Goal: Check status: Check status

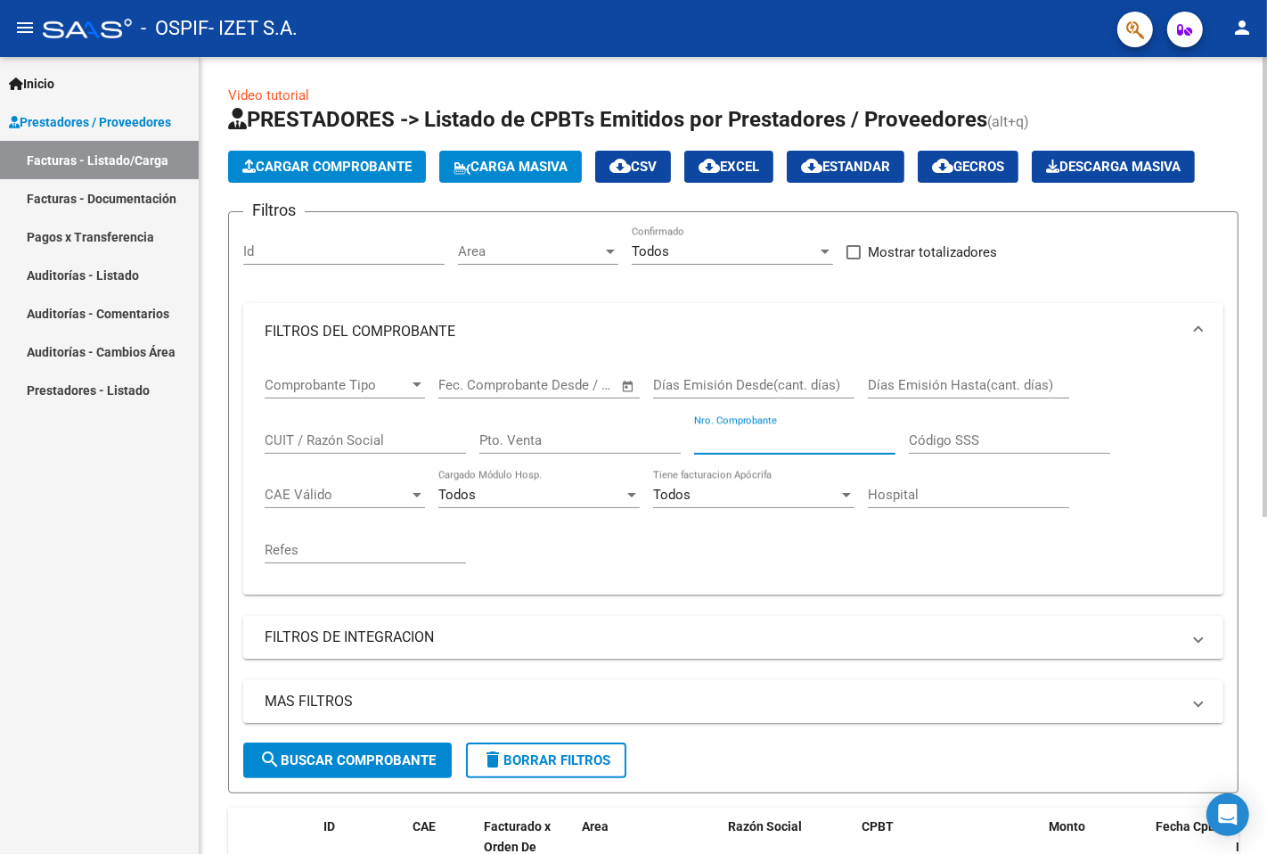
scroll to position [3, 0]
click at [813, 449] on div "Nro. Comprobante" at bounding box center [794, 434] width 201 height 38
type input "990"
click at [385, 756] on span "search Buscar Comprobante" at bounding box center [347, 760] width 176 height 16
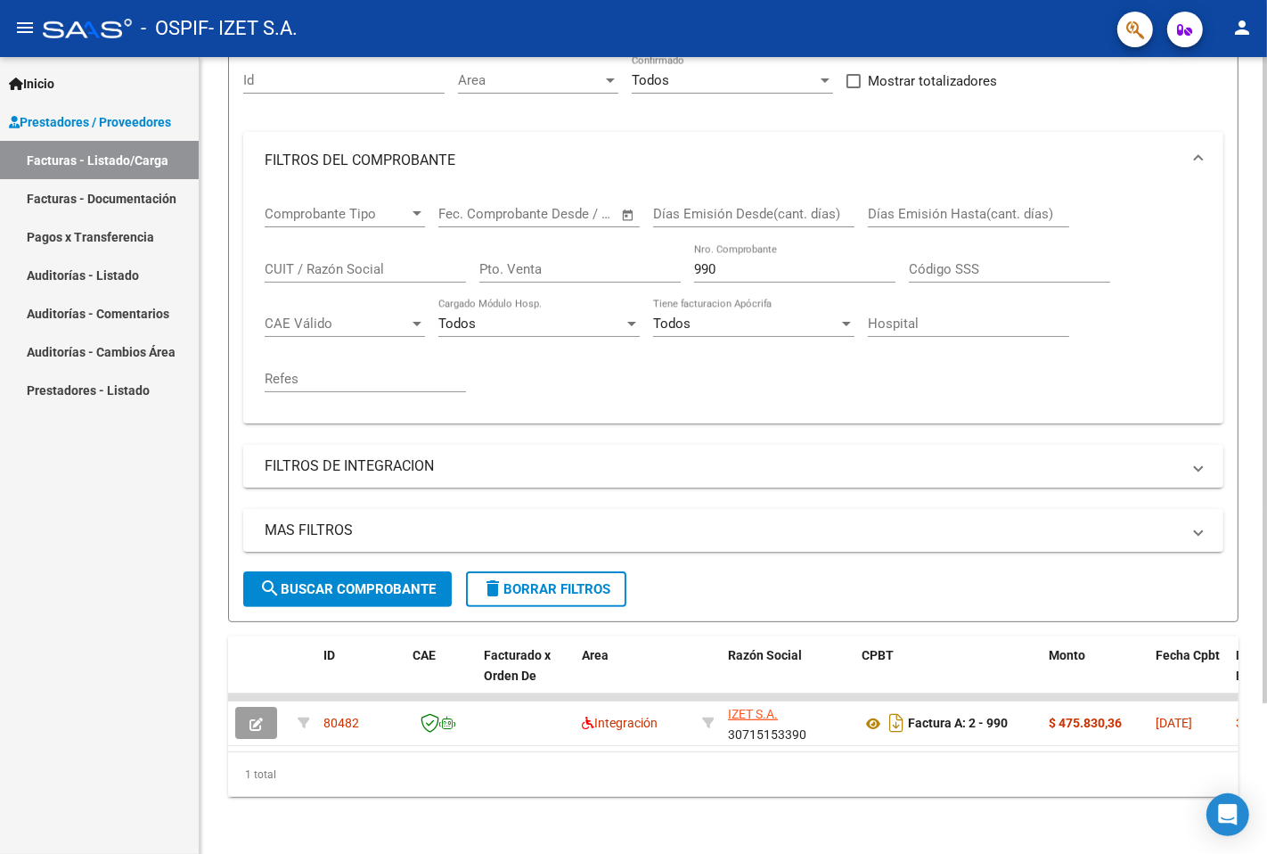
drag, startPoint x: 438, startPoint y: 735, endPoint x: 469, endPoint y: 734, distance: 30.3
click at [469, 734] on datatable-body "80482 Integración [PERSON_NAME] S.A. 30715153390 Factura A: 2 - 990 $ 475.830,3…" at bounding box center [733, 722] width 1011 height 58
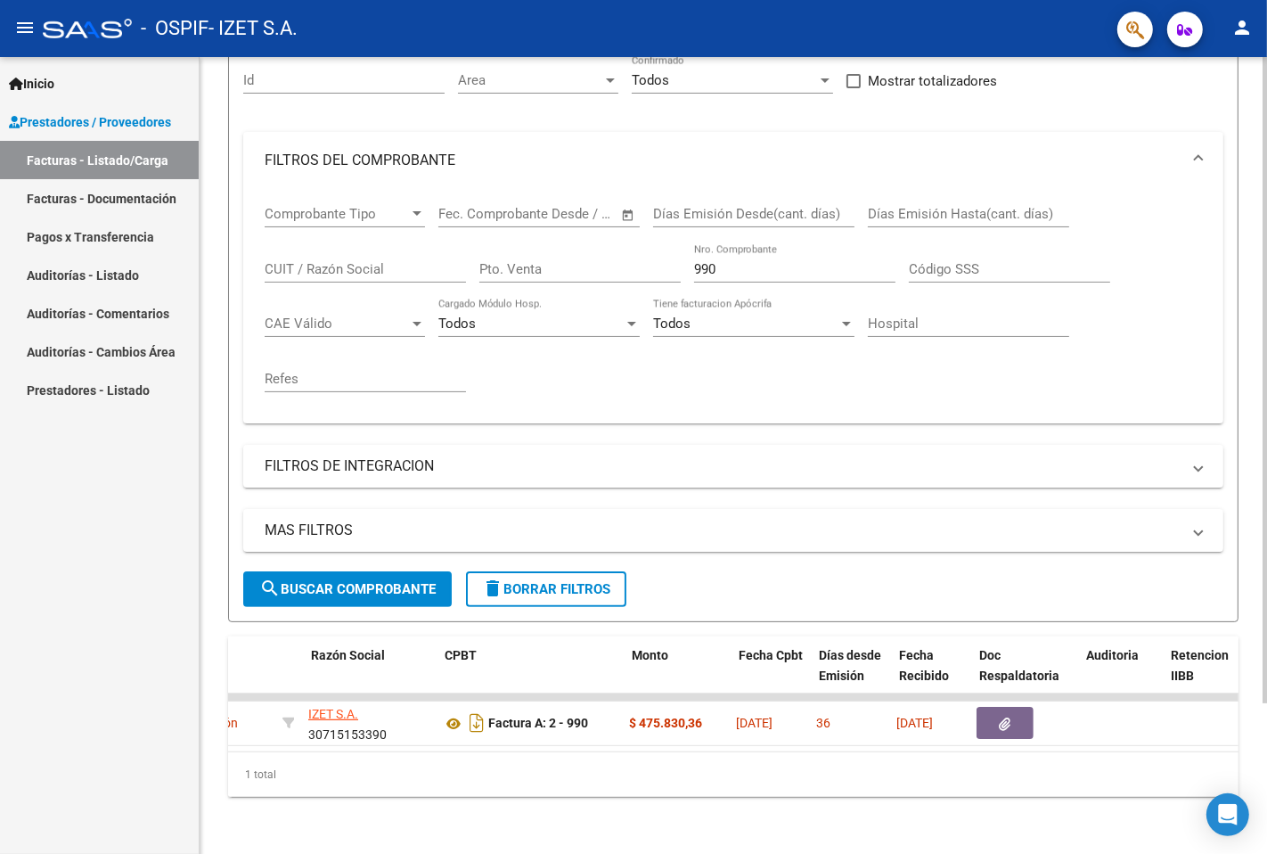
scroll to position [0, 416]
drag, startPoint x: 749, startPoint y: 253, endPoint x: 0, endPoint y: 279, distance: 749.0
click at [0, 257] on mat-sidenav-container "Inicio Instructivos Contacto OS Prestadores / Proveedores Facturas - Listado/Ca…" at bounding box center [633, 455] width 1267 height 797
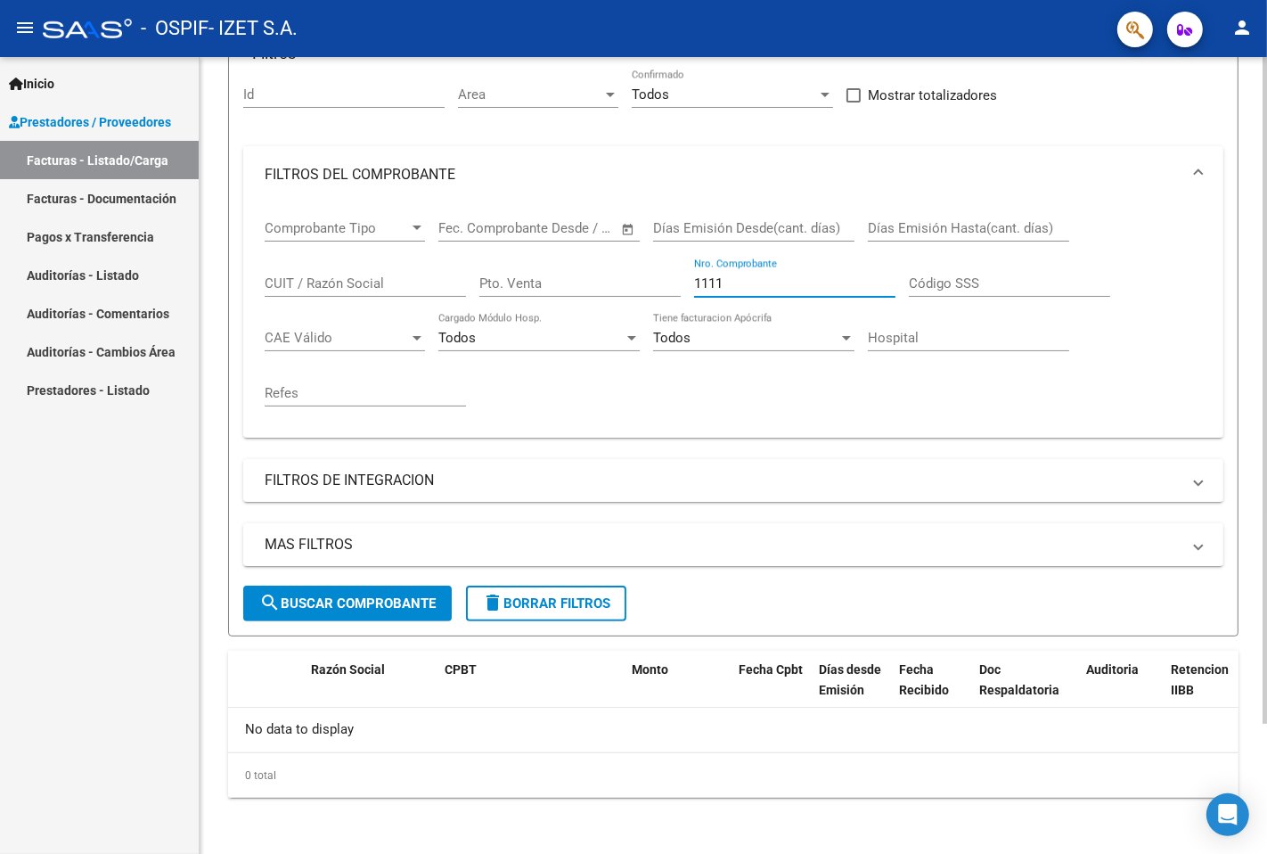
scroll to position [156, 0]
click at [713, 279] on input "1111" at bounding box center [794, 284] width 201 height 16
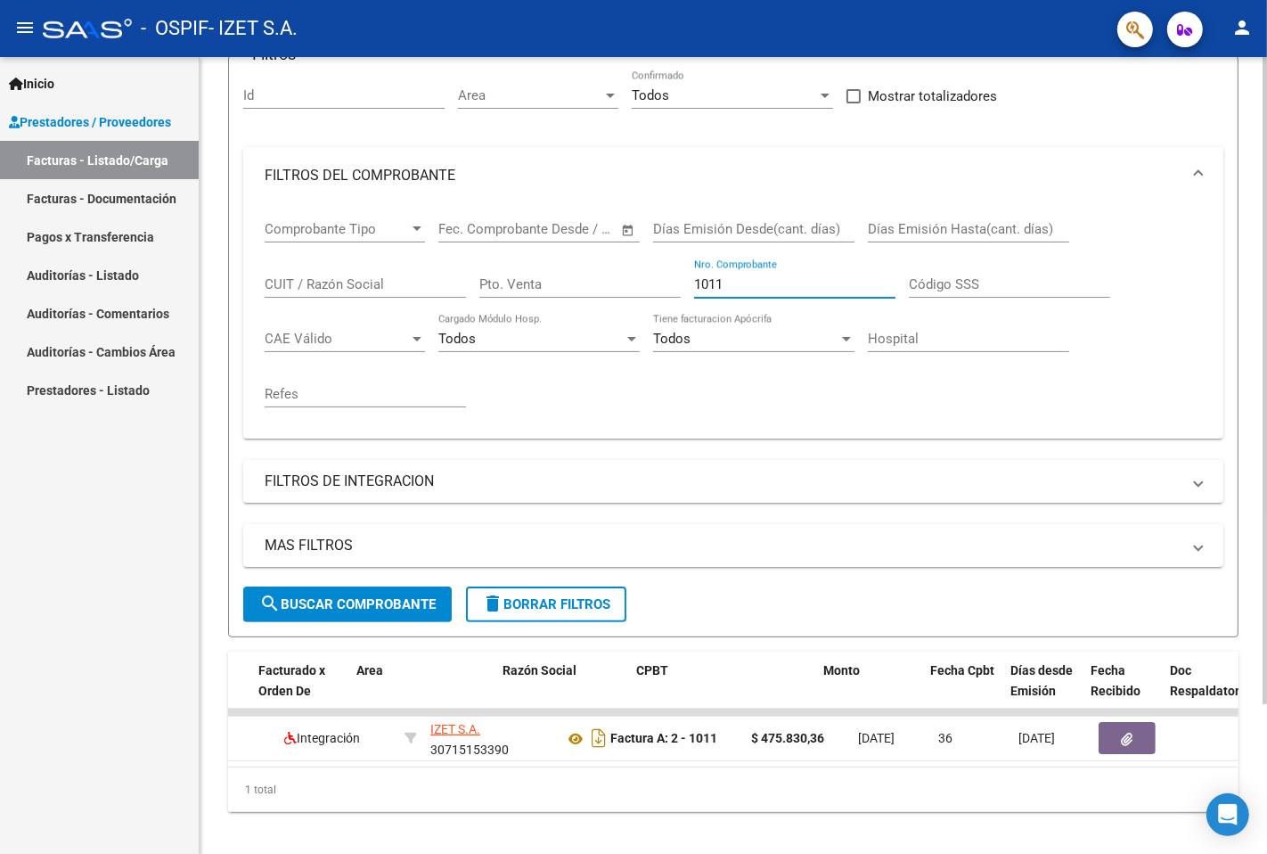
scroll to position [0, 225]
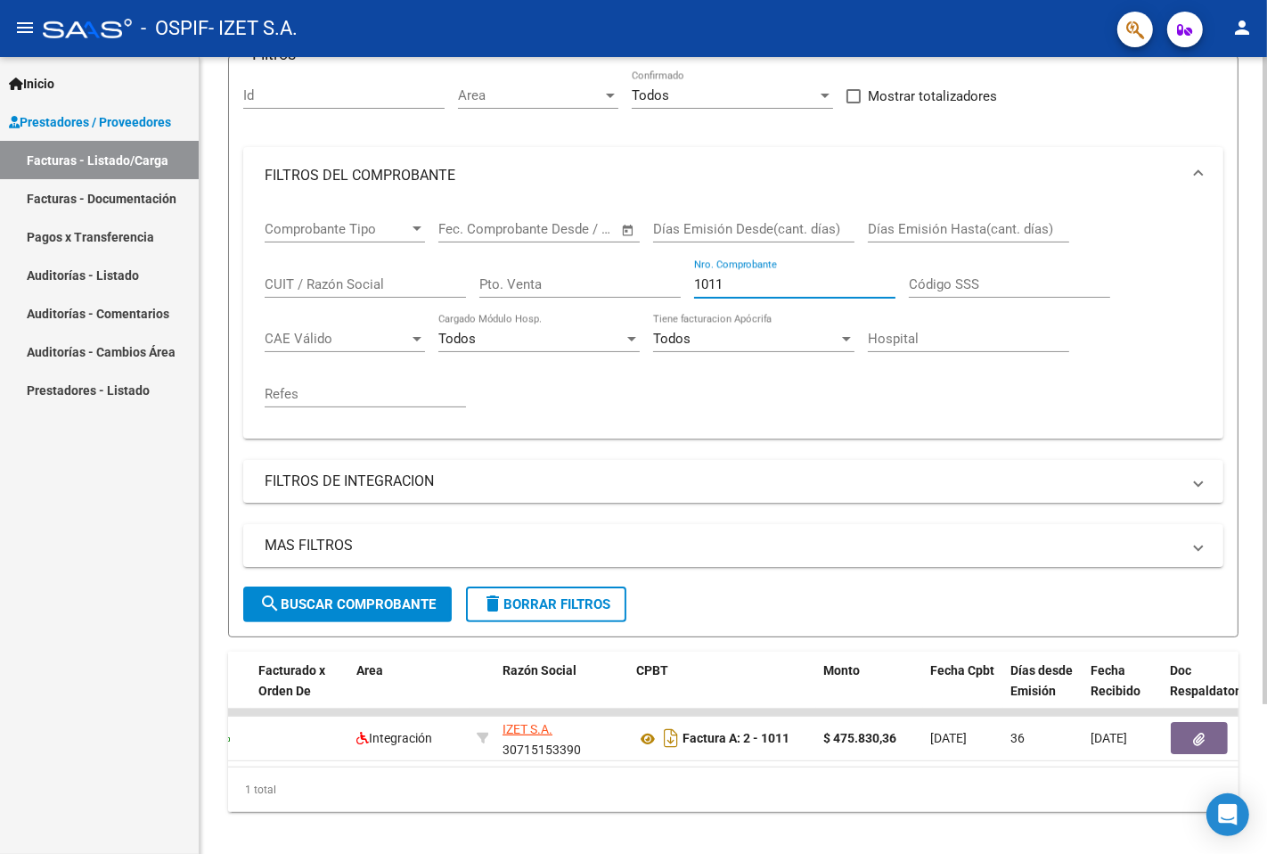
click at [741, 287] on input "1011" at bounding box center [794, 284] width 201 height 16
click at [759, 290] on input "1012" at bounding box center [794, 284] width 201 height 16
type input "1014"
drag, startPoint x: 743, startPoint y: 289, endPoint x: 367, endPoint y: 305, distance: 376.4
click at [383, 305] on div "Comprobante Tipo Comprobante Tipo Fecha inicio – Fecha fin Fec. Comprobante Des…" at bounding box center [734, 314] width 938 height 220
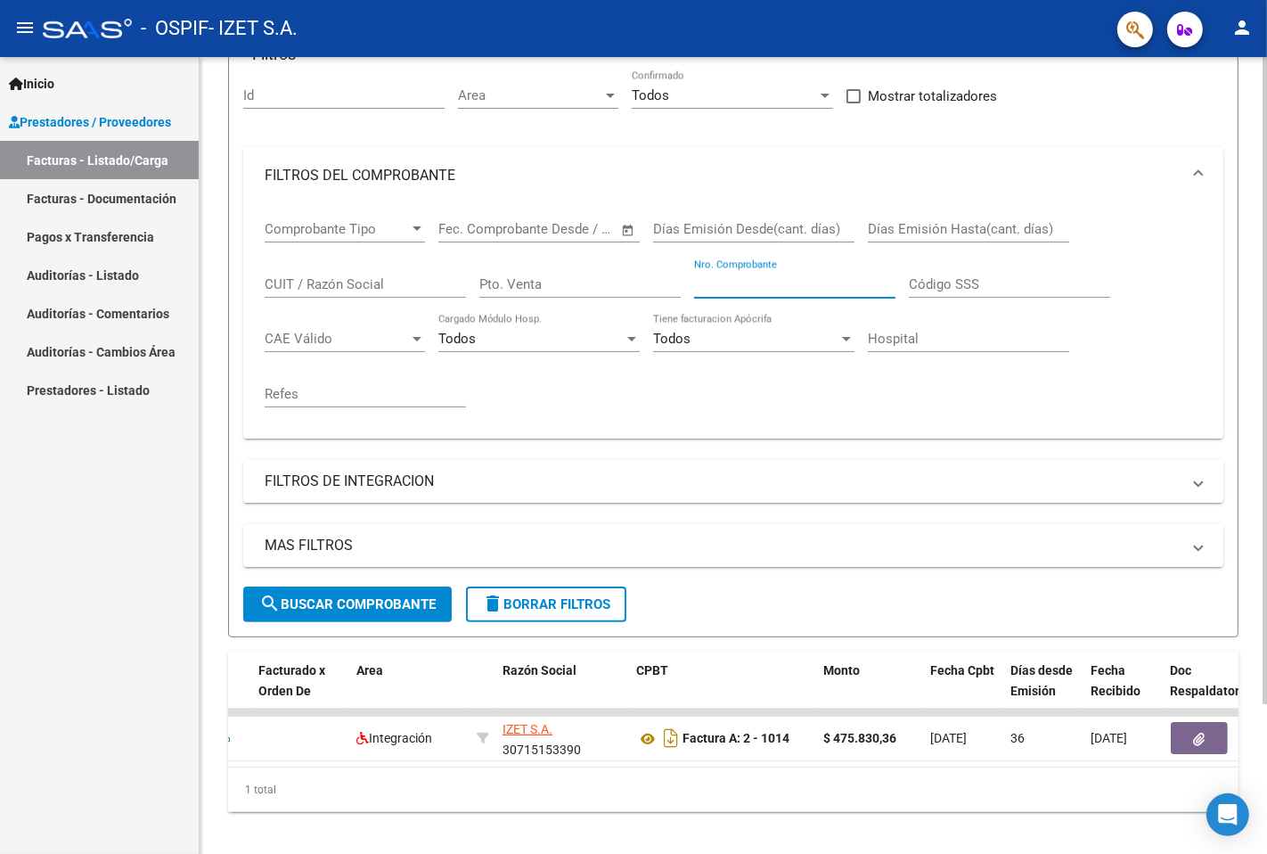
click at [583, 460] on mat-expansion-panel-header "FILTROS DE INTEGRACION" at bounding box center [733, 481] width 980 height 43
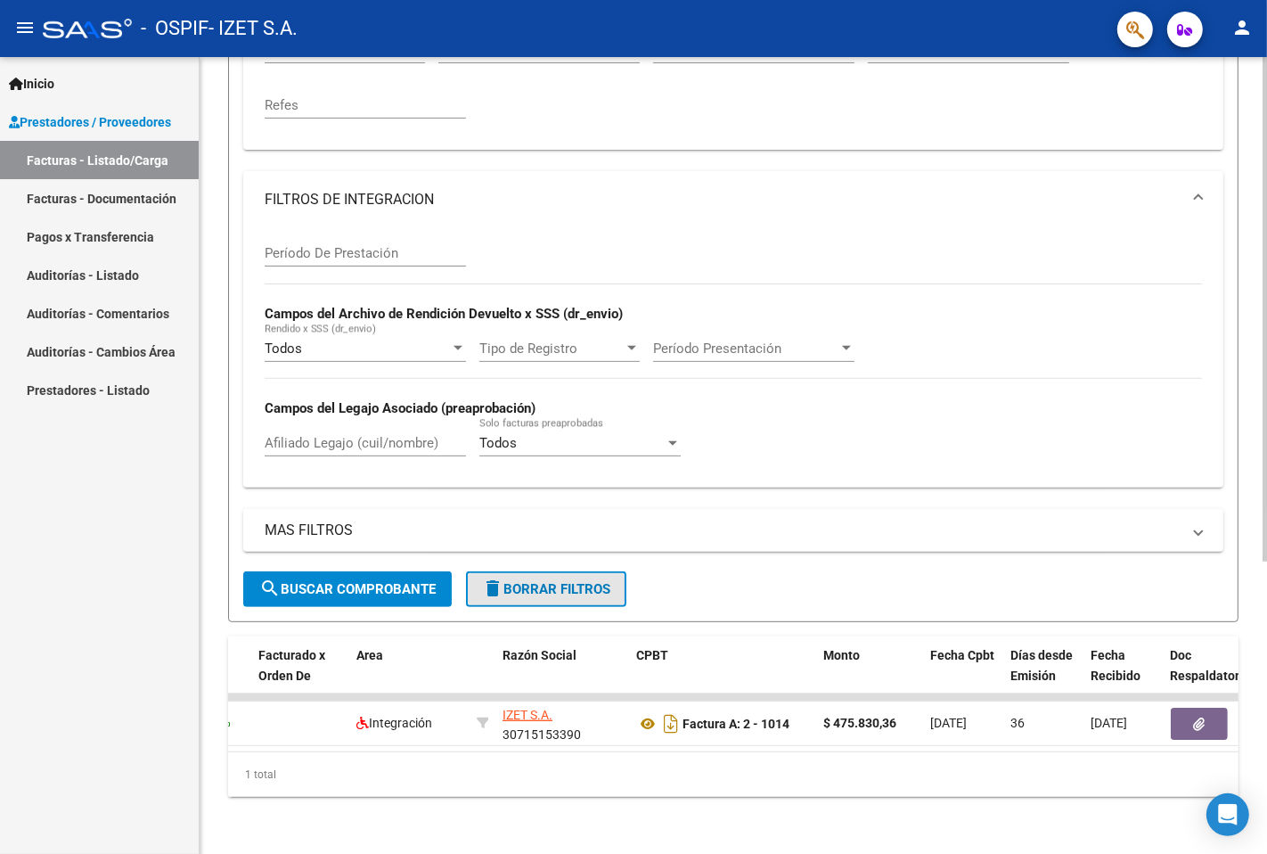
click at [491, 588] on mat-icon "delete" at bounding box center [492, 587] width 21 height 21
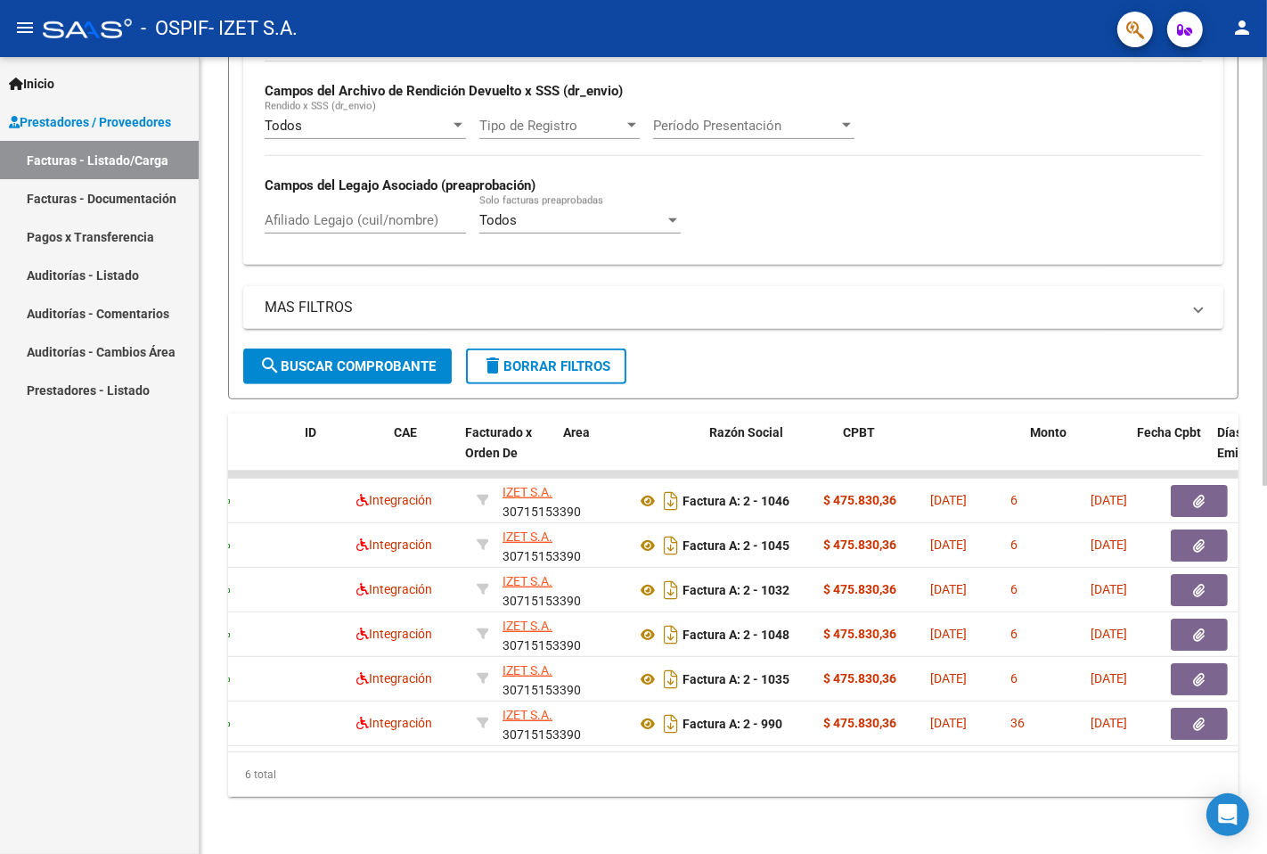
scroll to position [0, 0]
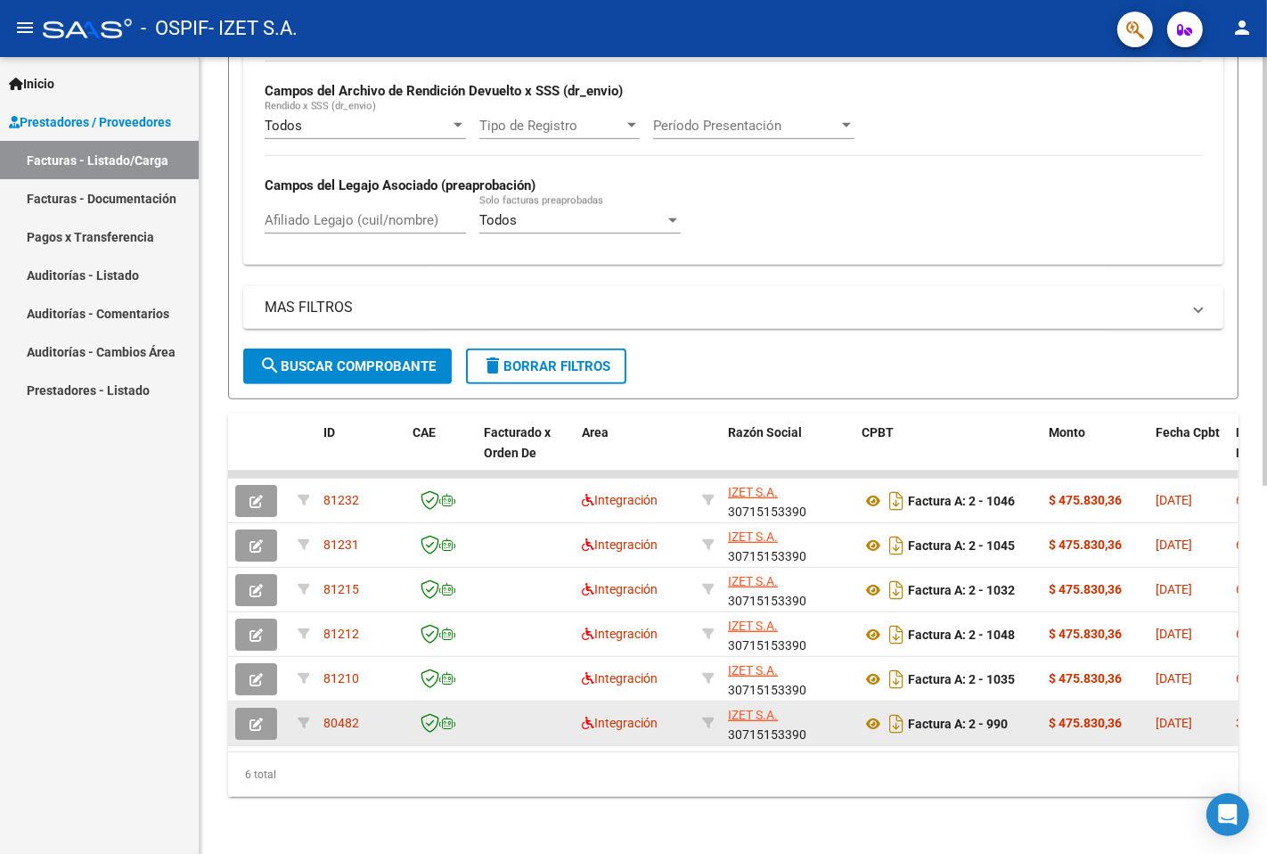
click at [398, 726] on datatable-body-cell "80482" at bounding box center [360, 723] width 89 height 44
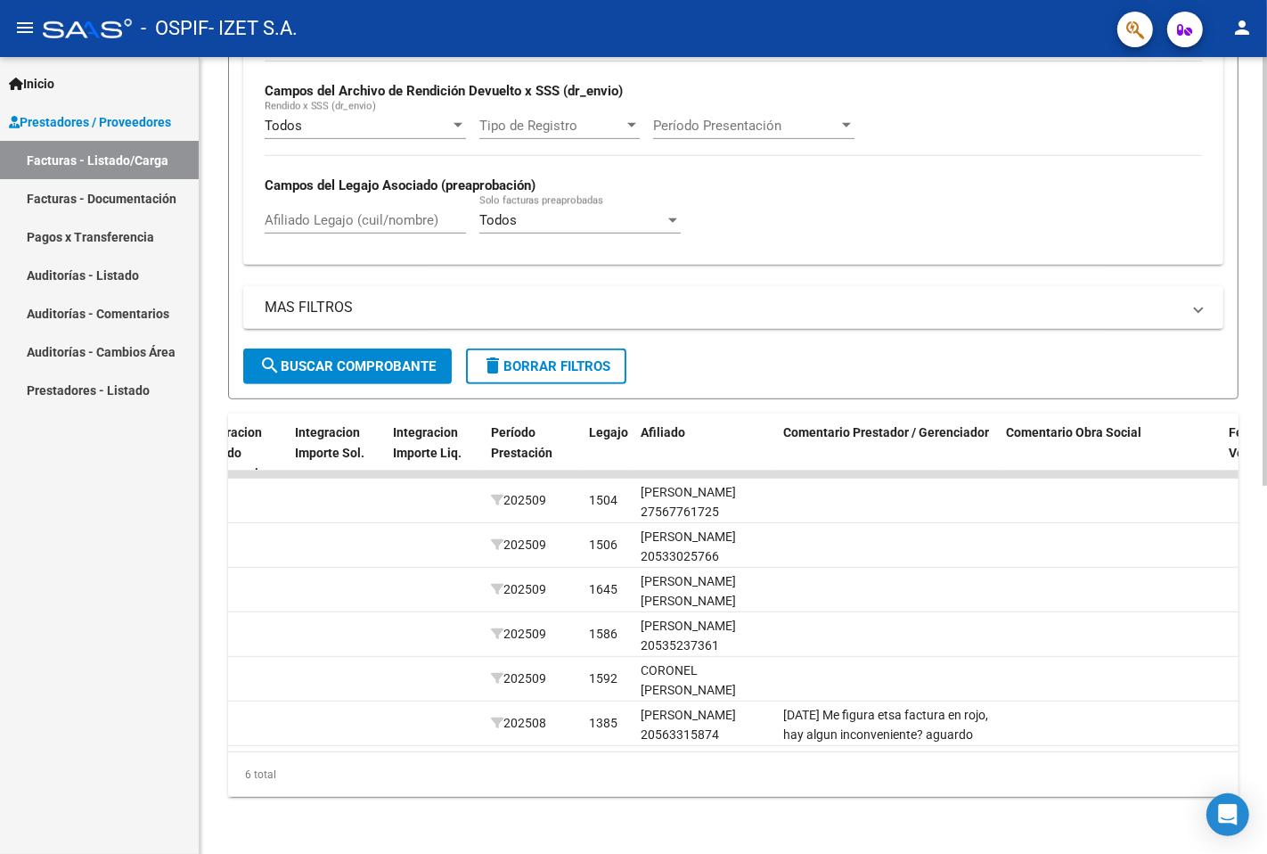
scroll to position [0, 2035]
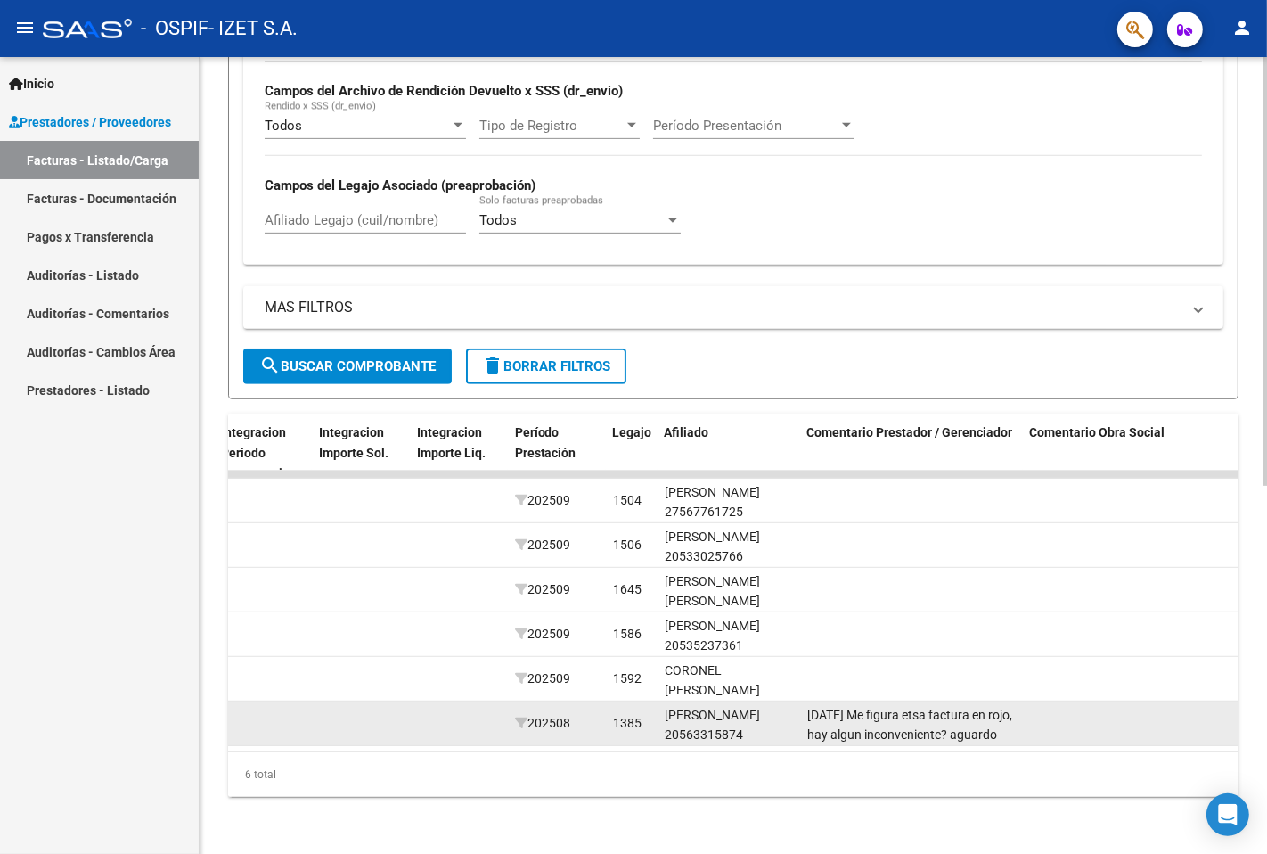
click at [922, 727] on datatable-body-cell "[DATE] Me figura etsa factura en rojo, hay algun inconveniente? aguardo respues…" at bounding box center [911, 723] width 223 height 44
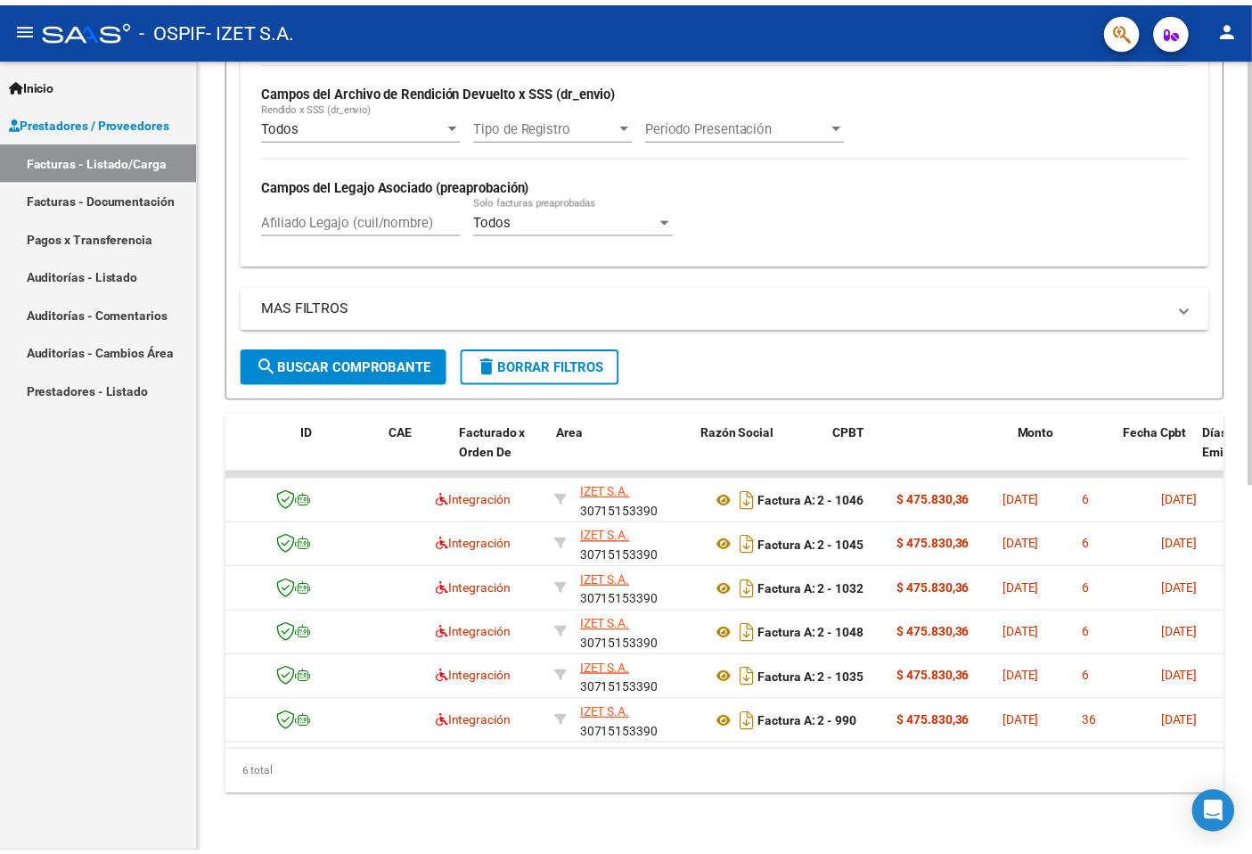
scroll to position [0, 12]
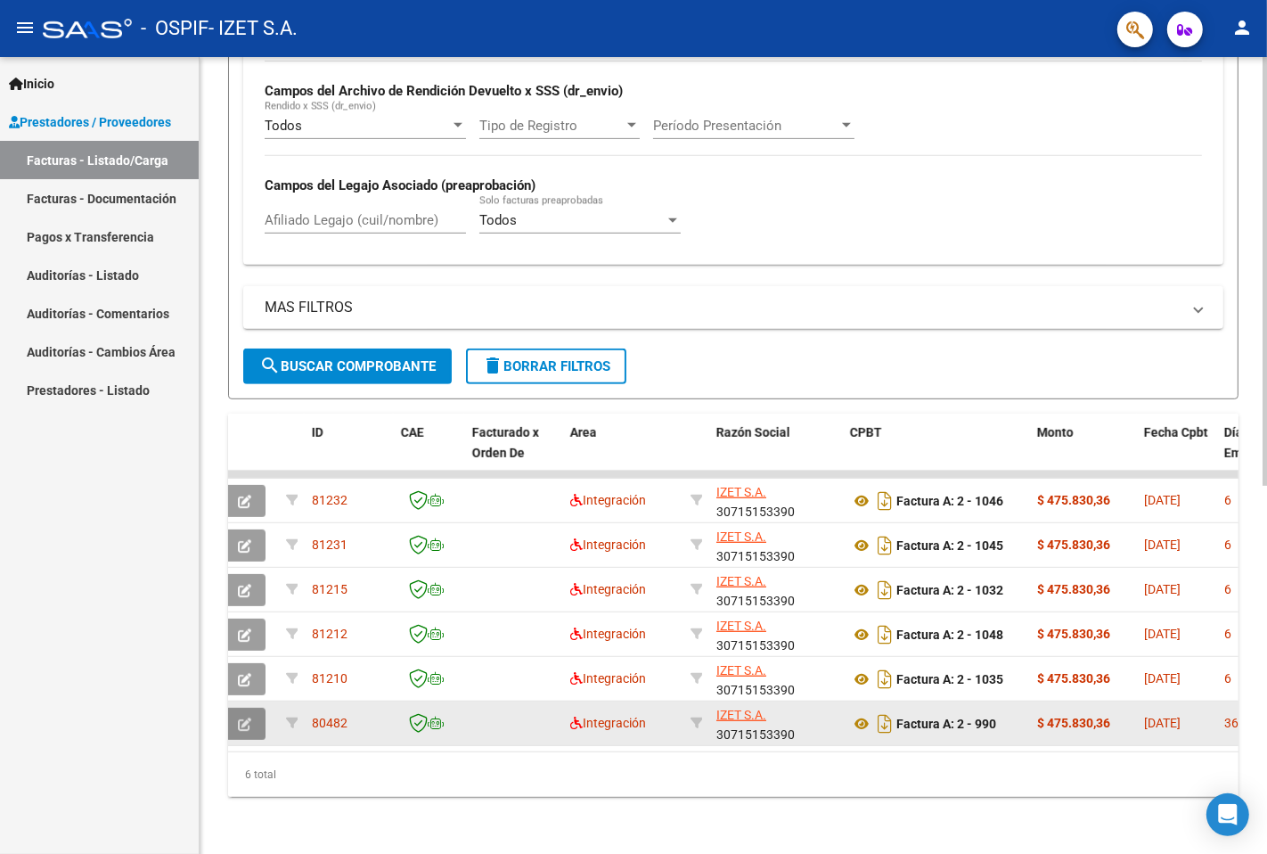
click at [248, 708] on button "button" at bounding box center [245, 724] width 42 height 32
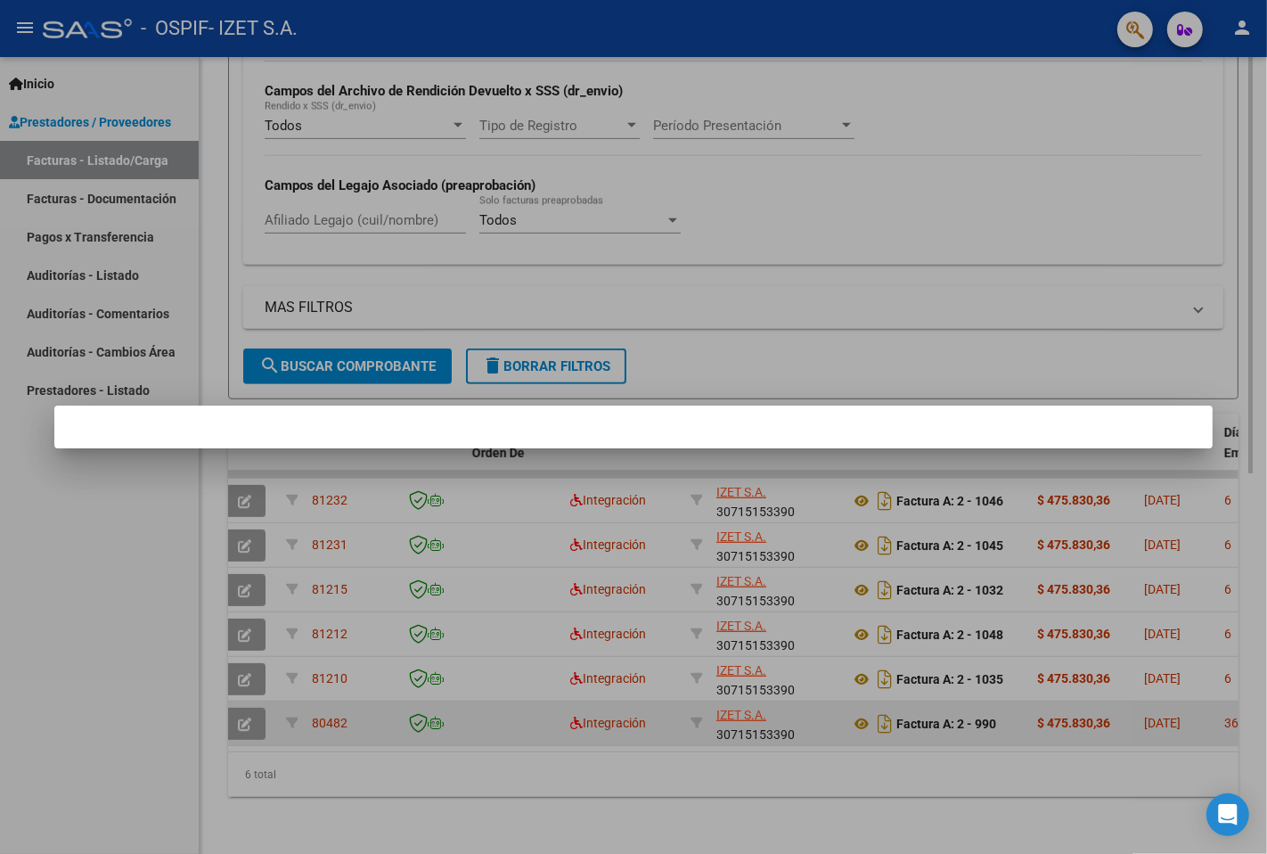
scroll to position [728, 0]
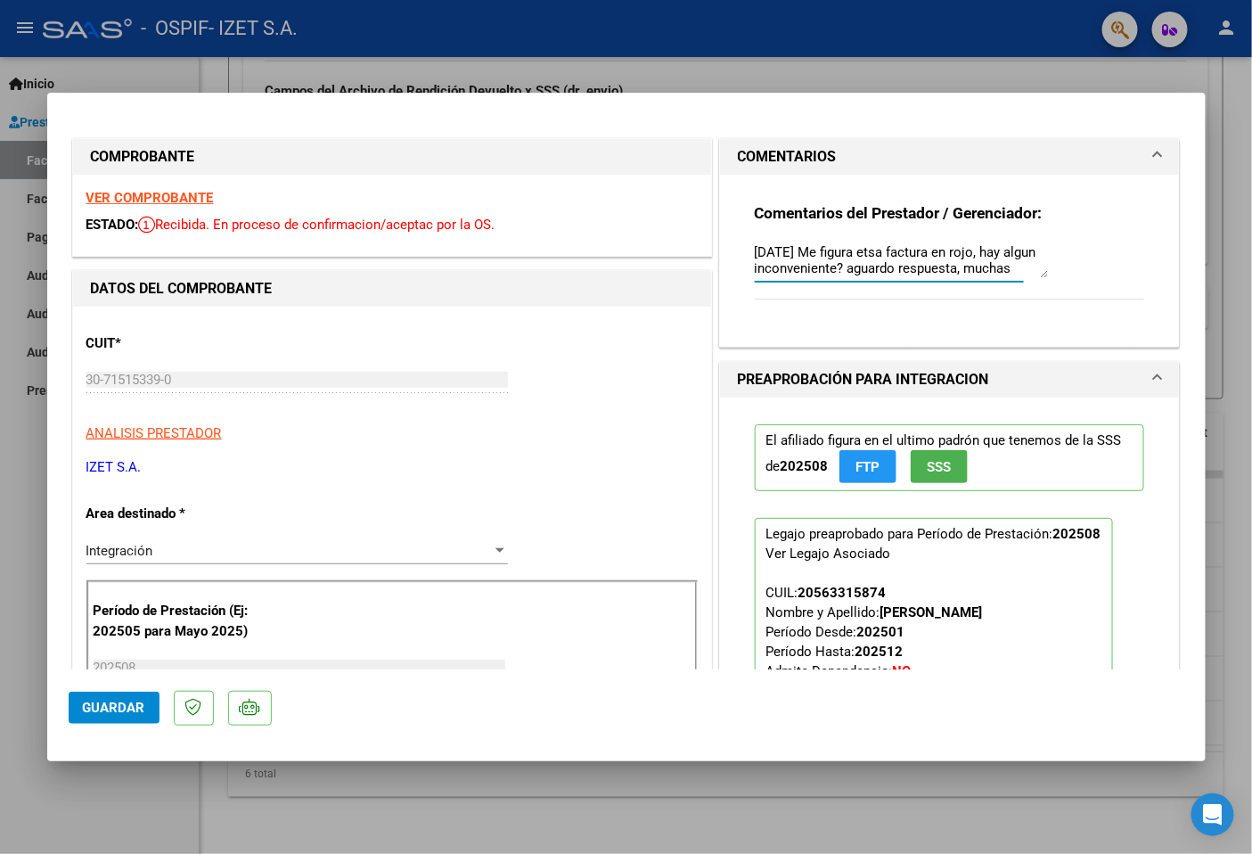
click at [888, 252] on textarea "[DATE] Me figura etsa factura en rojo, hay algun inconveniente? aguardo respues…" at bounding box center [902, 260] width 294 height 36
click at [889, 252] on textarea "[DATE] Me figura etsa factura en rojo, hay algun inconveniente? aguardo respues…" at bounding box center [902, 260] width 294 height 36
type textarea "[DATE] Me figura esta factura en rojo, hay algun inconveniente? aguardo respues…"
click at [149, 725] on mat-dialog-actions "Guardar" at bounding box center [627, 704] width 1116 height 70
click at [149, 722] on button "Guardar" at bounding box center [114, 708] width 91 height 32
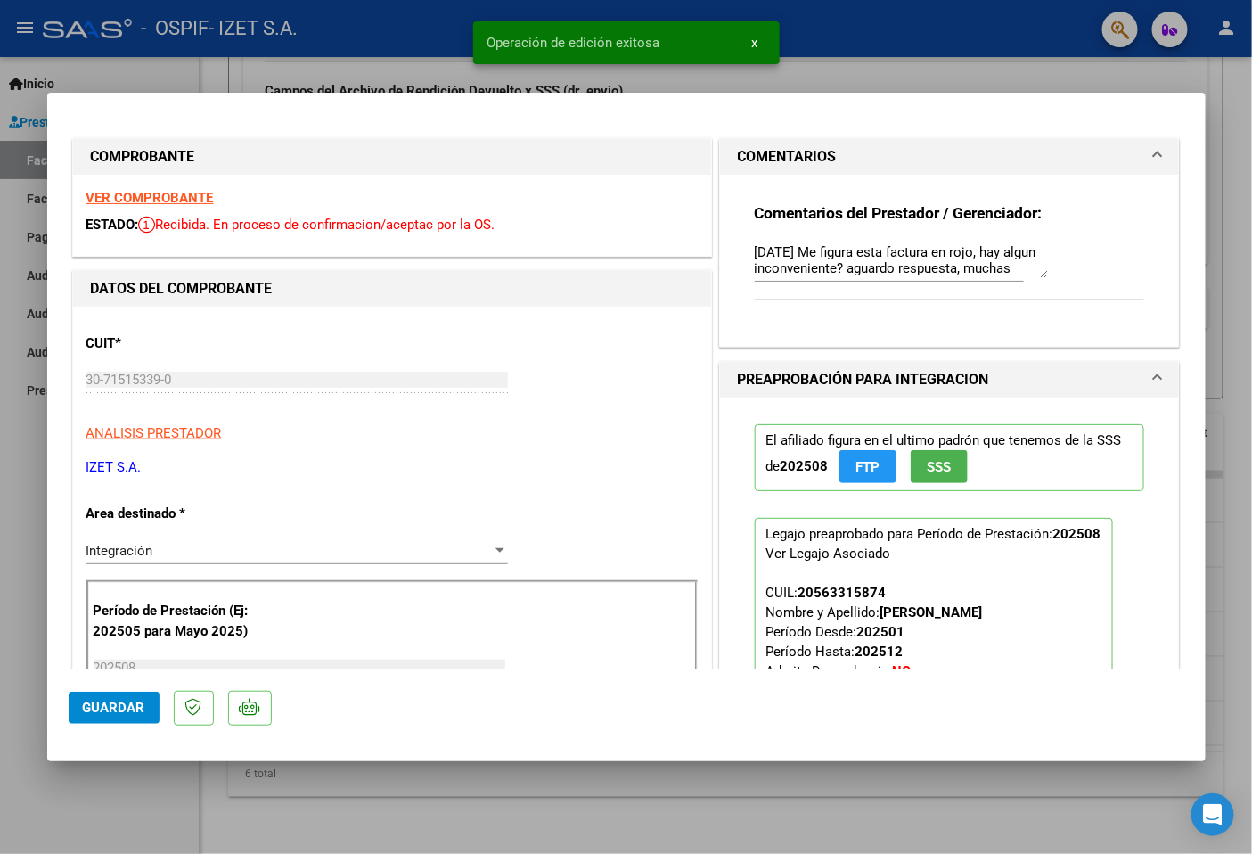
click at [166, 764] on div at bounding box center [626, 427] width 1252 height 854
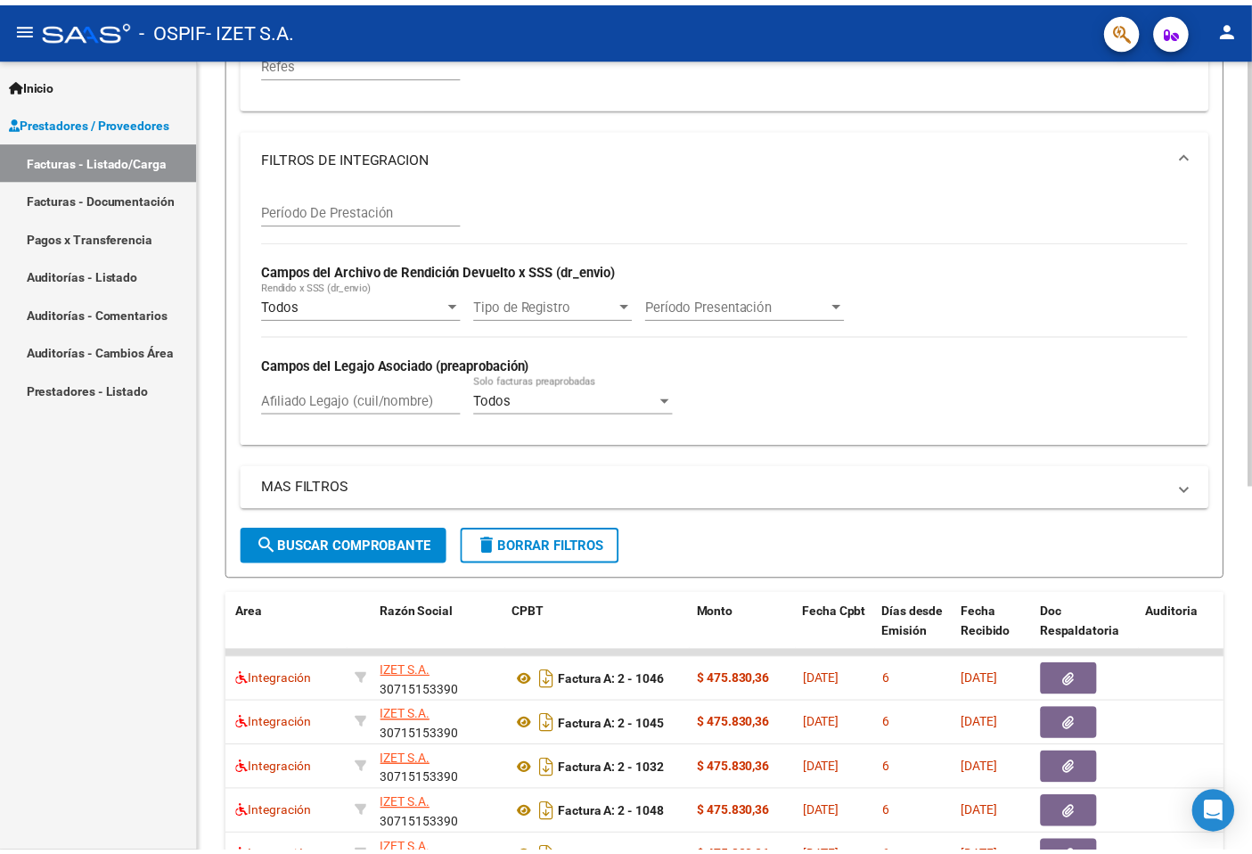
scroll to position [683, 0]
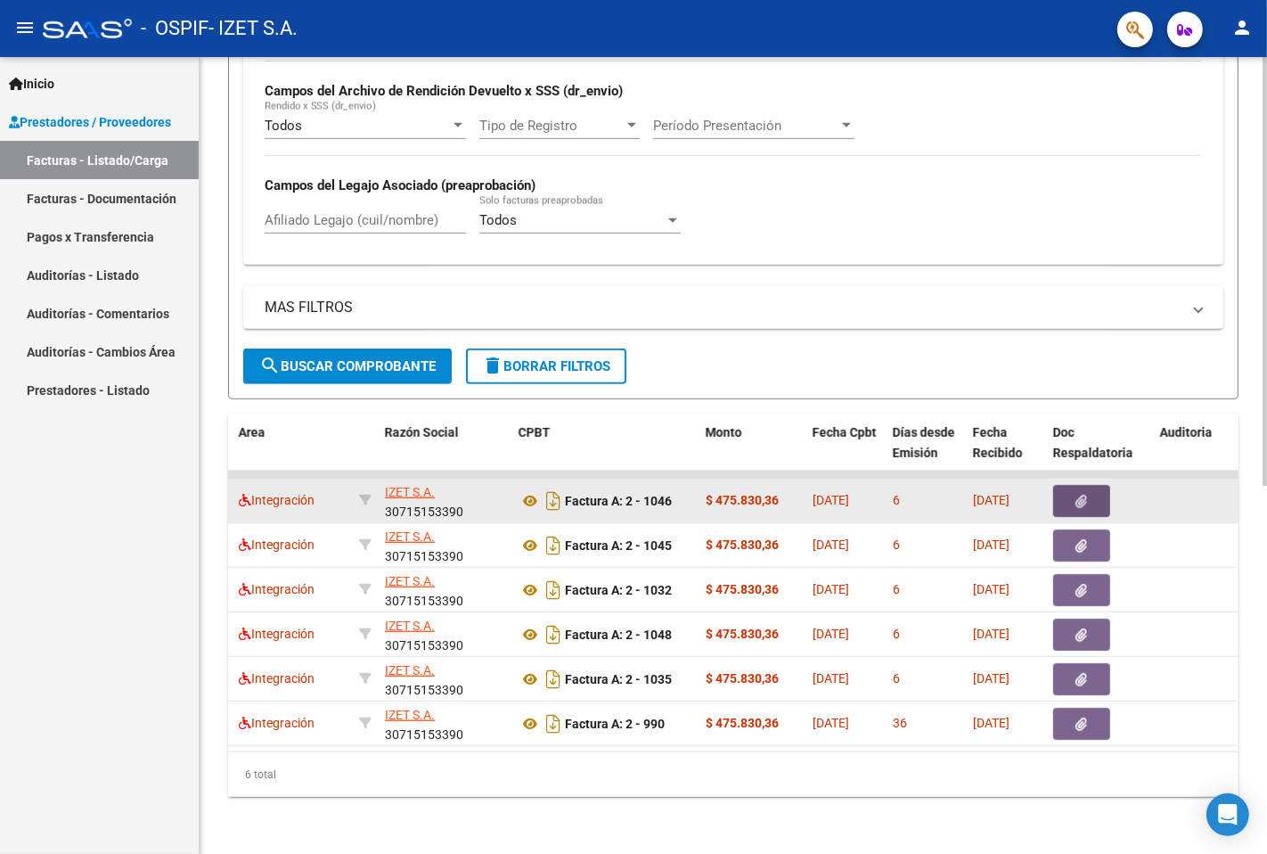
click at [1084, 496] on button "button" at bounding box center [1081, 501] width 57 height 32
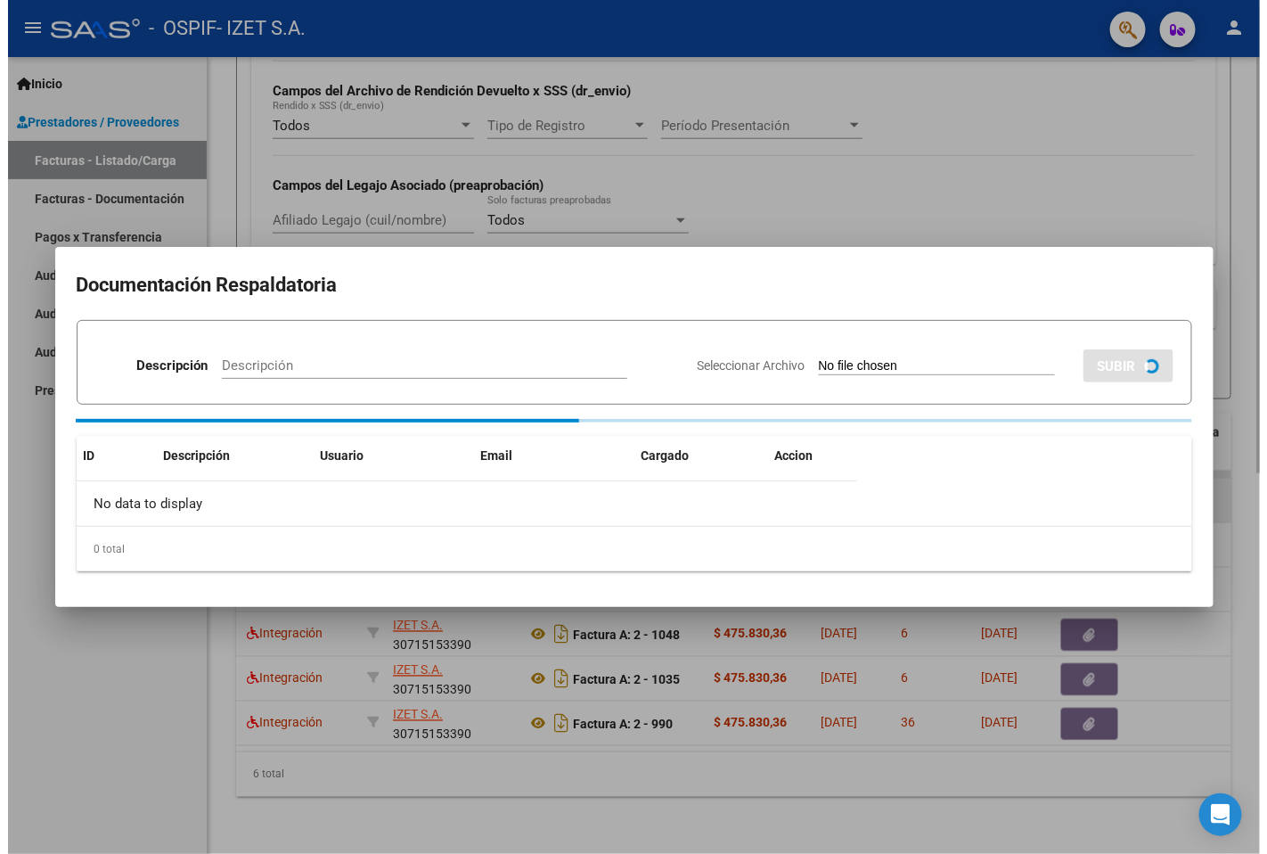
scroll to position [728, 0]
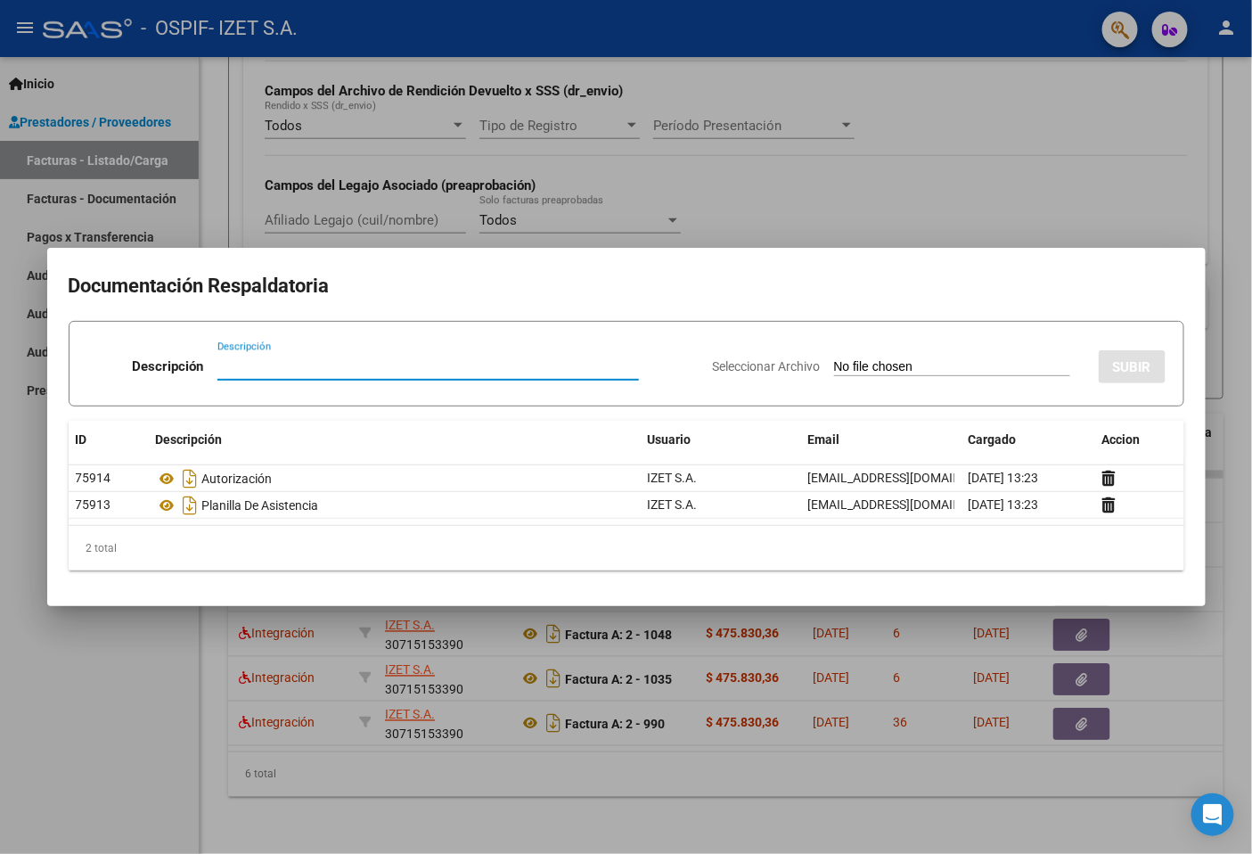
click at [901, 658] on div at bounding box center [626, 427] width 1252 height 854
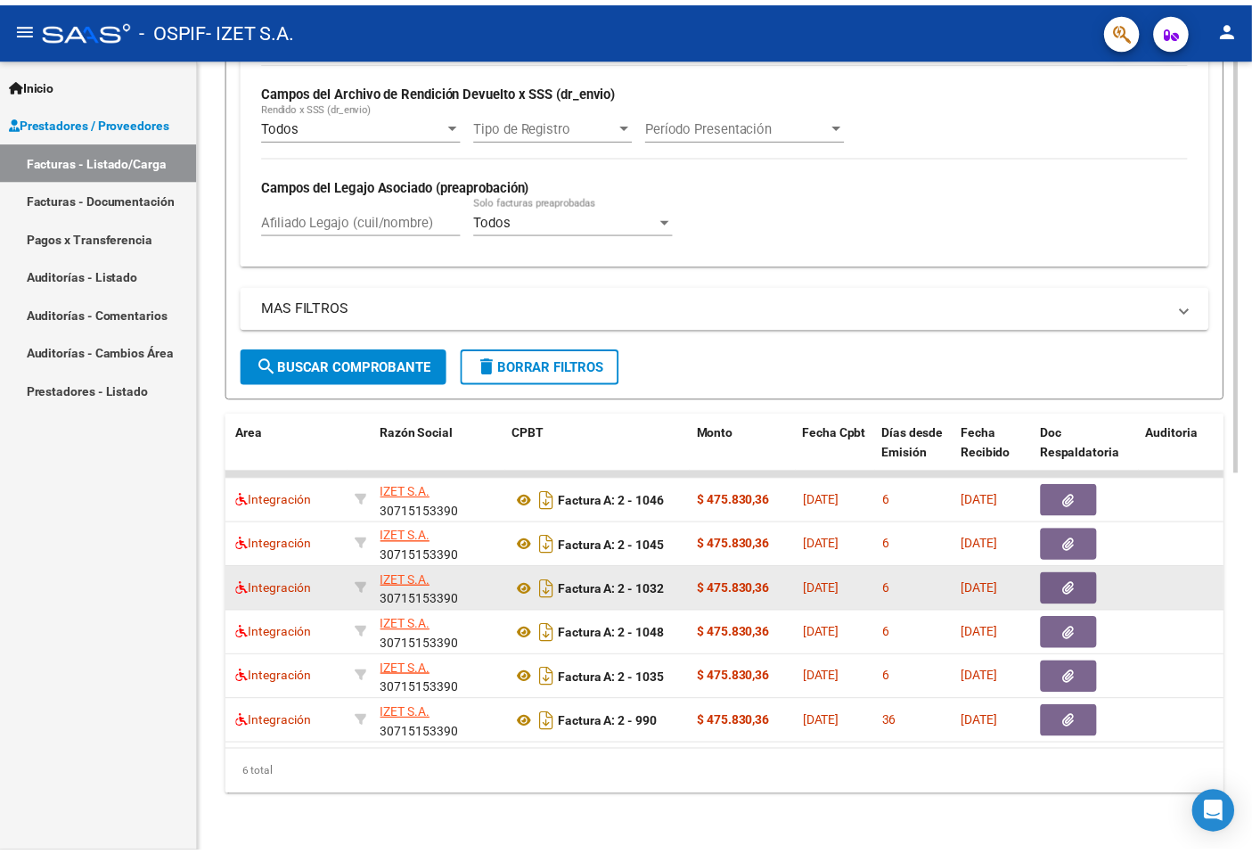
scroll to position [683, 0]
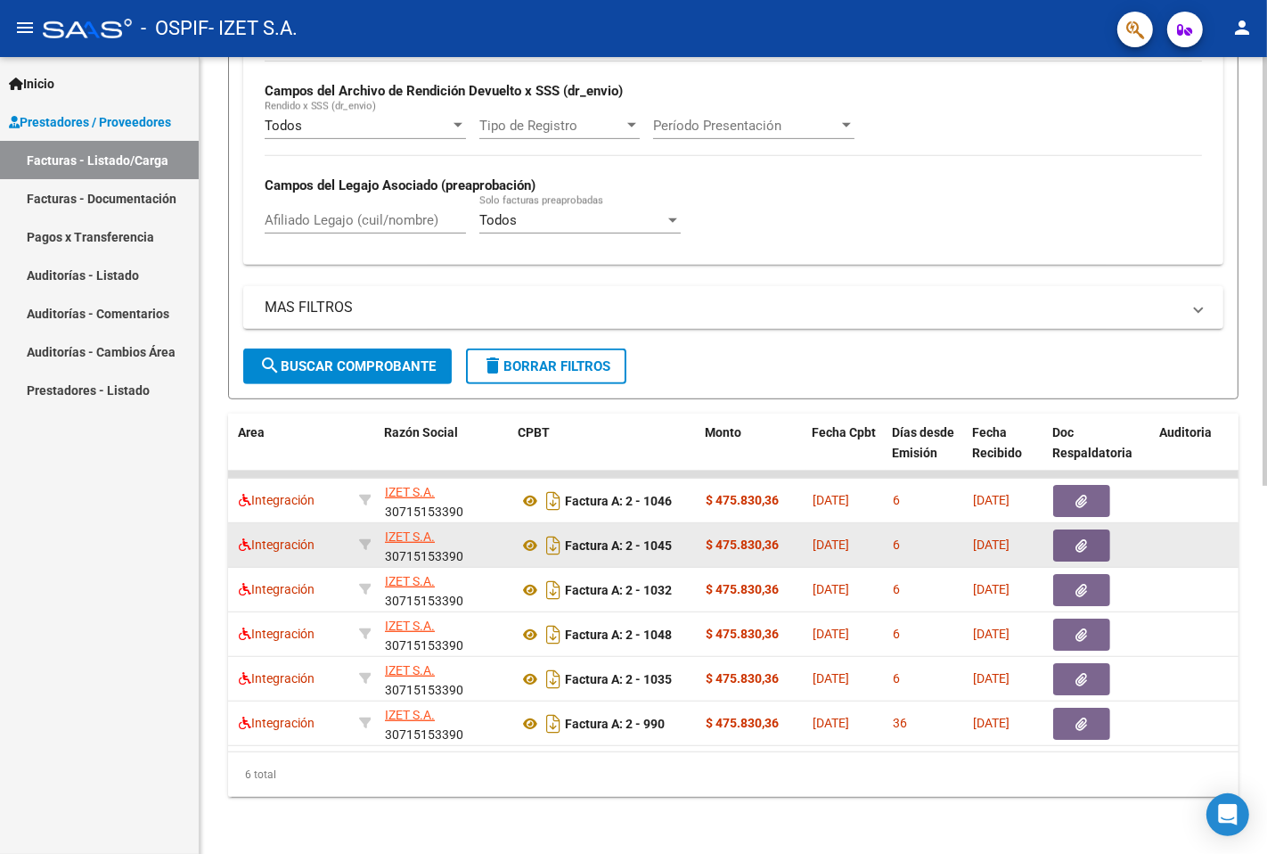
click at [1067, 535] on button "button" at bounding box center [1081, 545] width 57 height 32
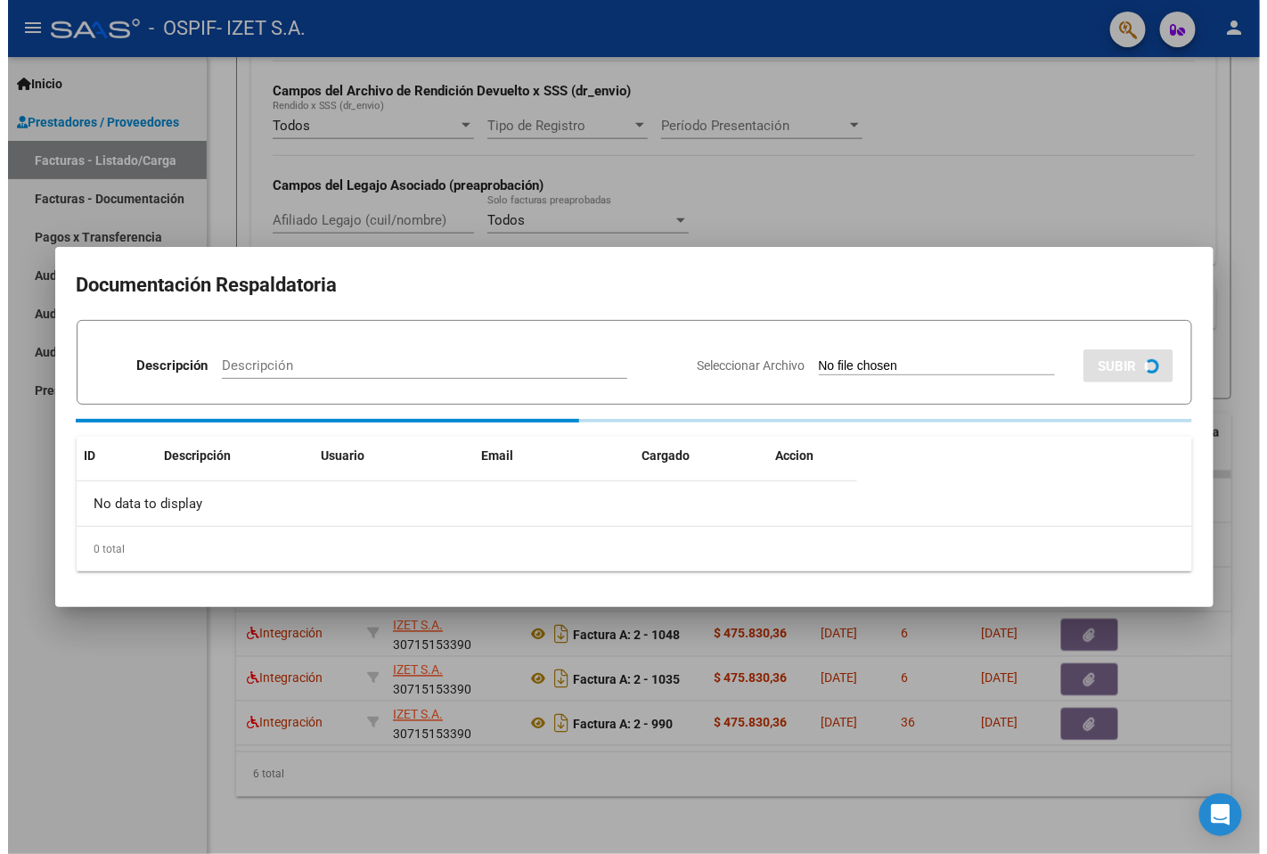
scroll to position [728, 0]
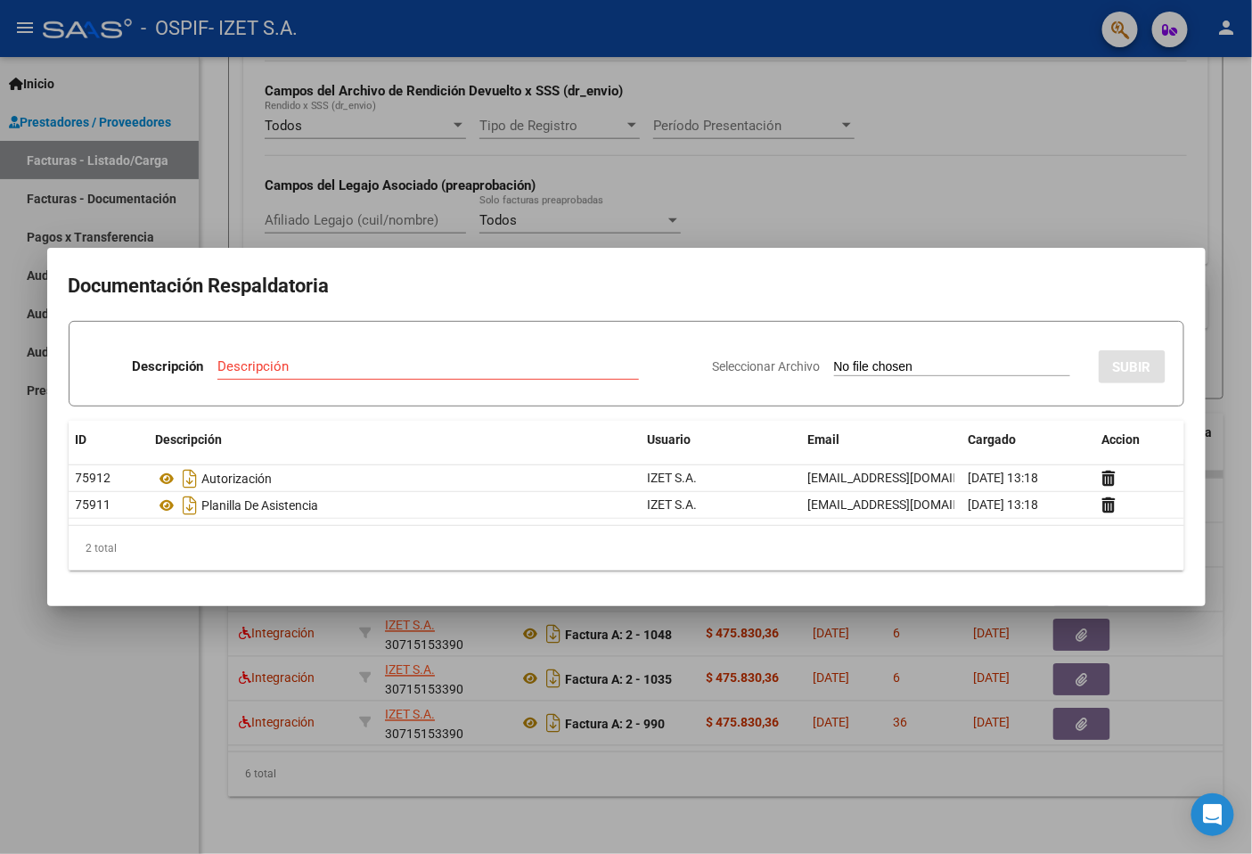
click at [1000, 651] on div at bounding box center [626, 427] width 1252 height 854
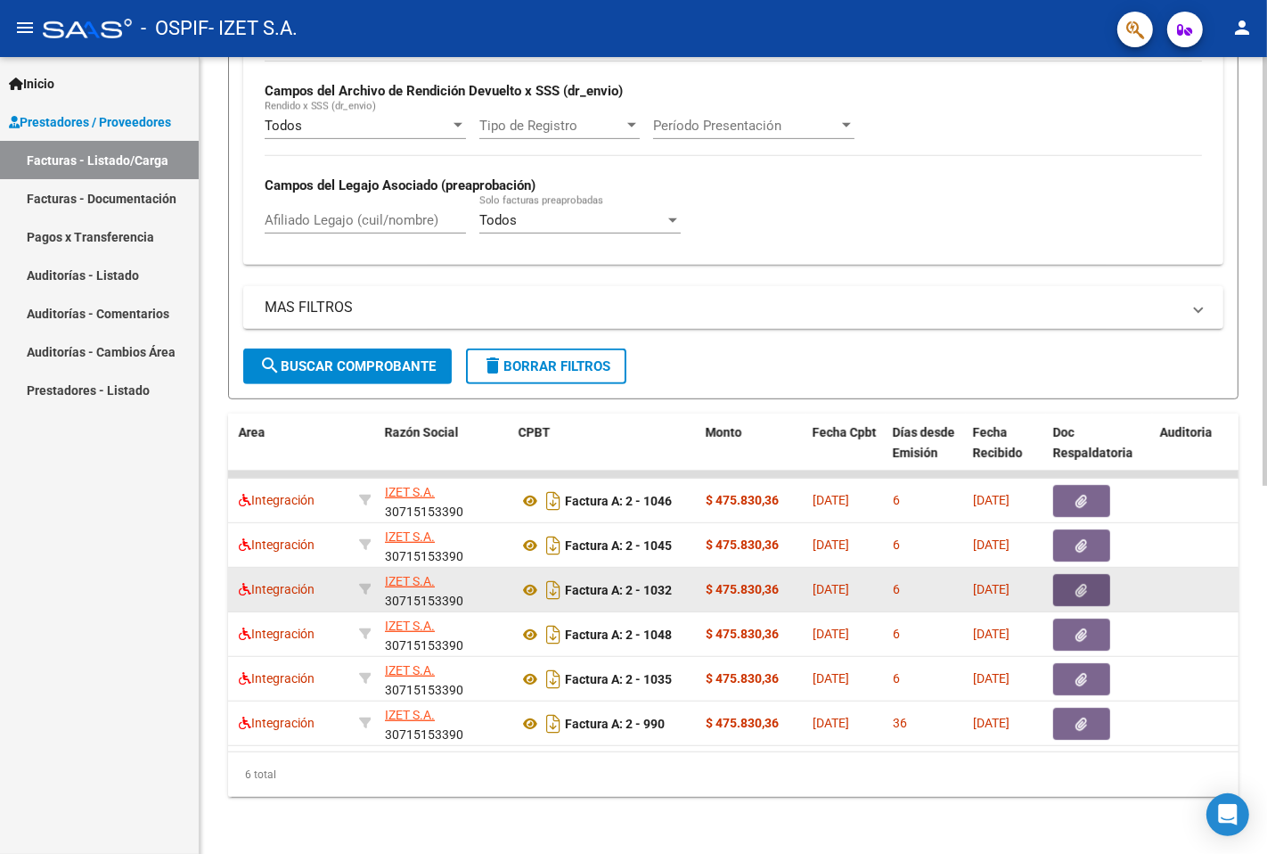
click at [1080, 584] on icon "button" at bounding box center [1083, 590] width 12 height 13
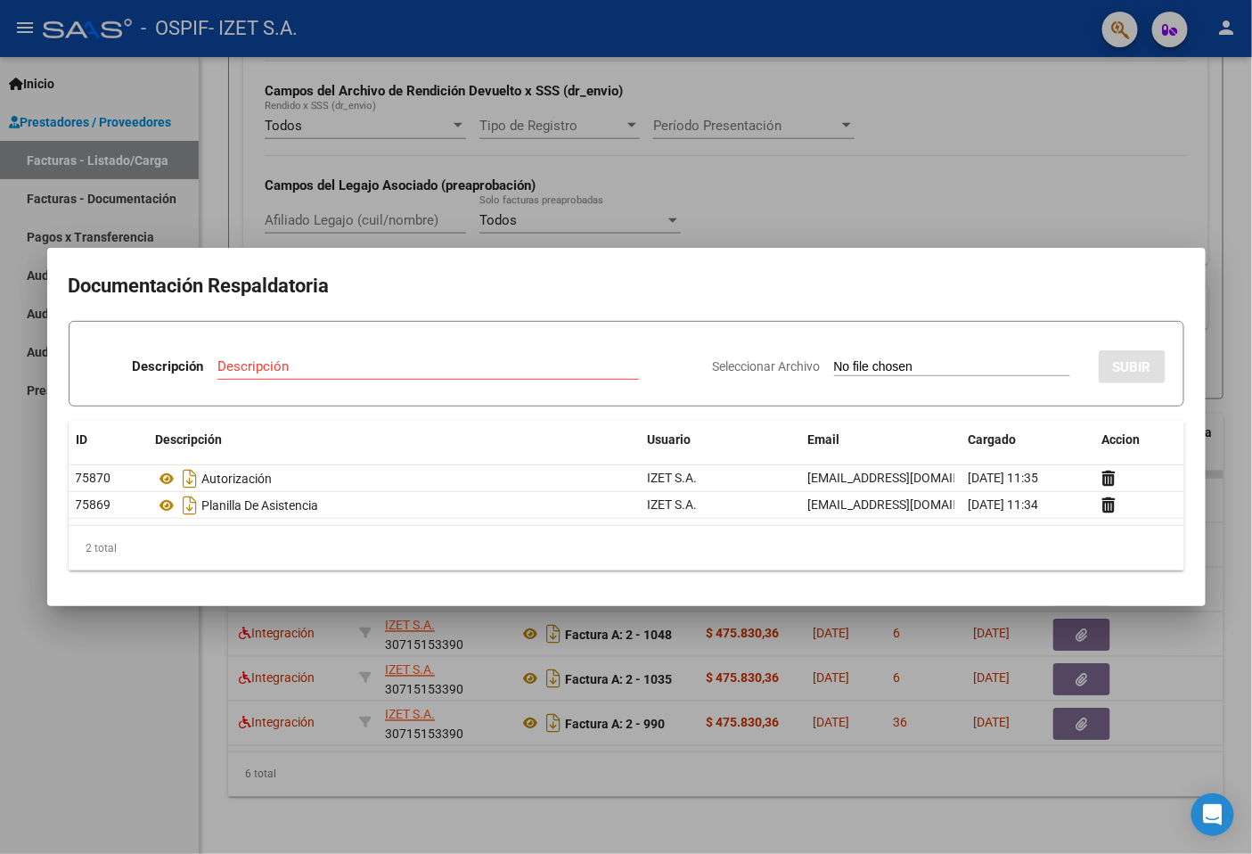
click at [948, 652] on div at bounding box center [626, 427] width 1252 height 854
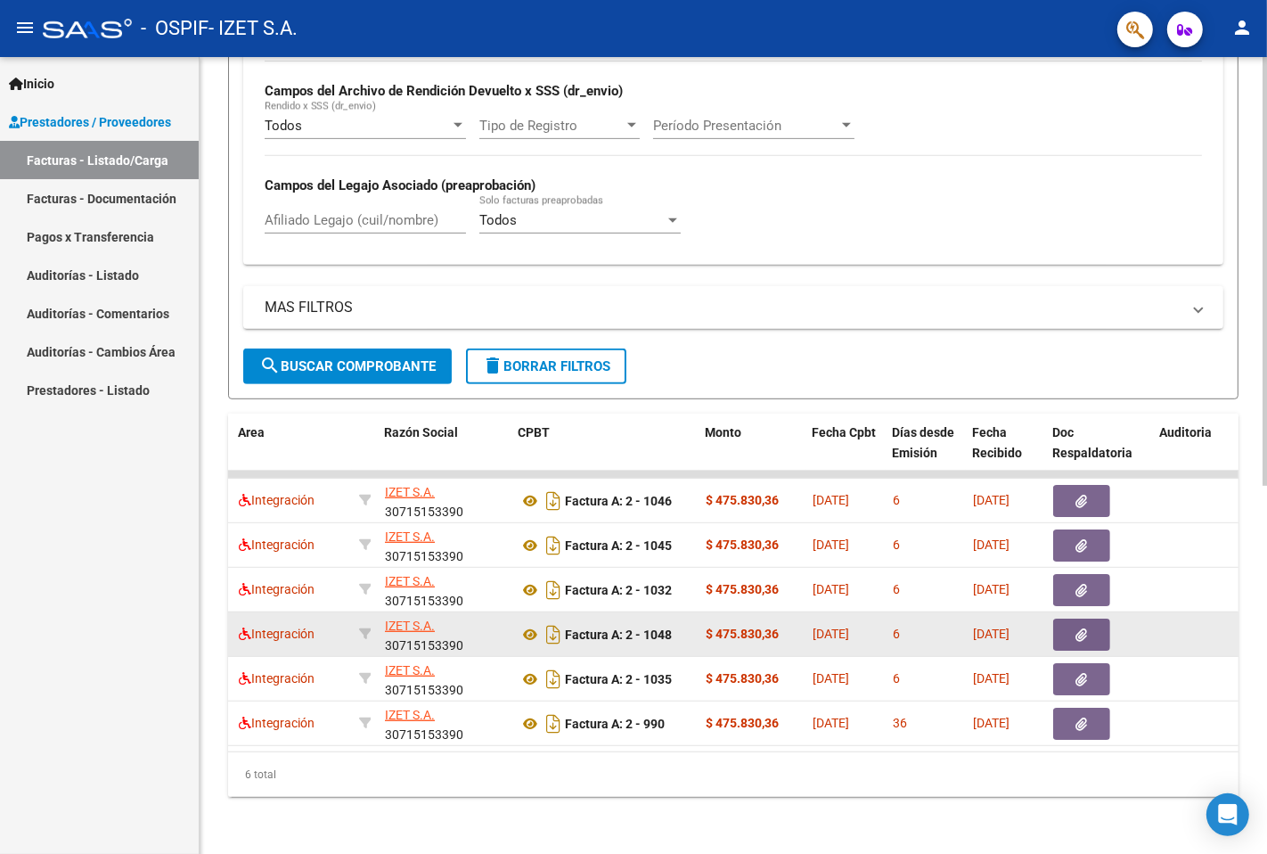
click at [1065, 628] on button "button" at bounding box center [1081, 634] width 57 height 32
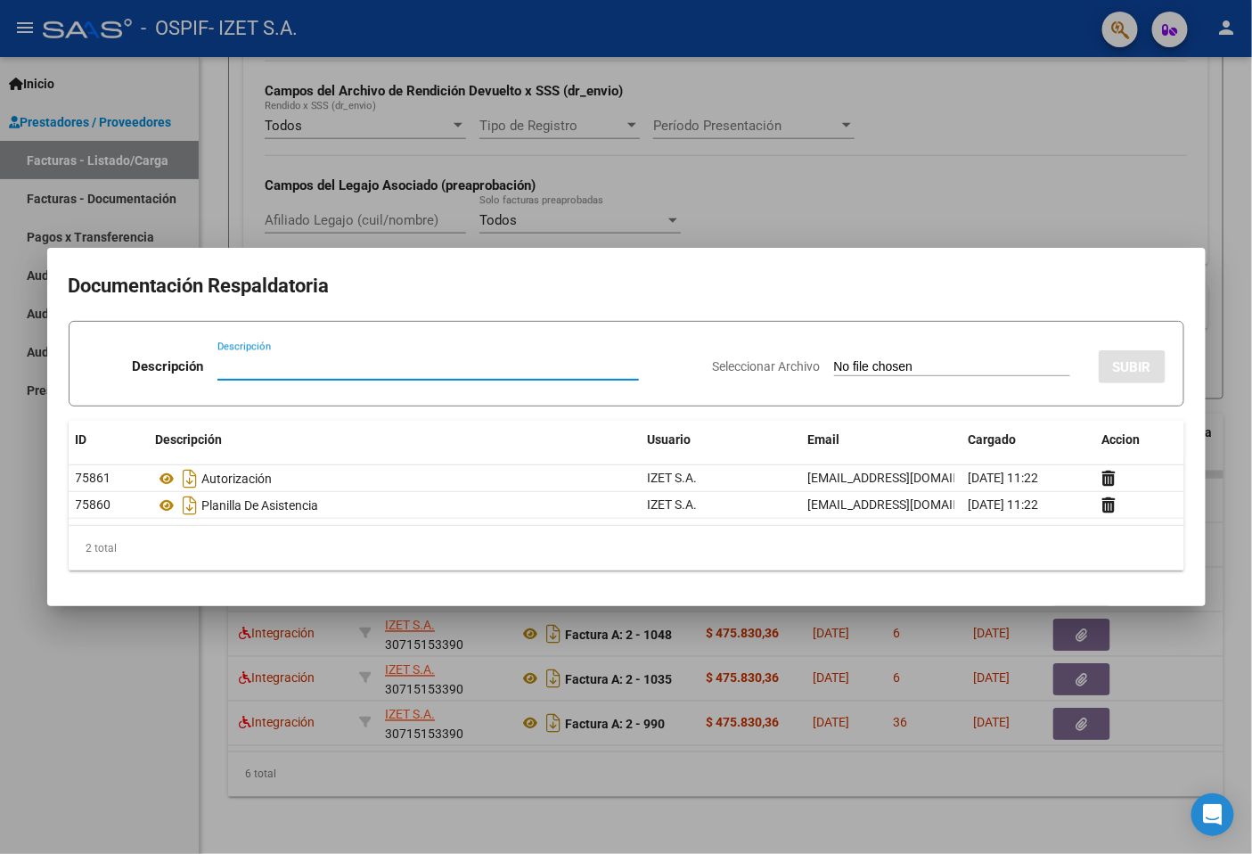
click at [1011, 636] on div at bounding box center [626, 427] width 1252 height 854
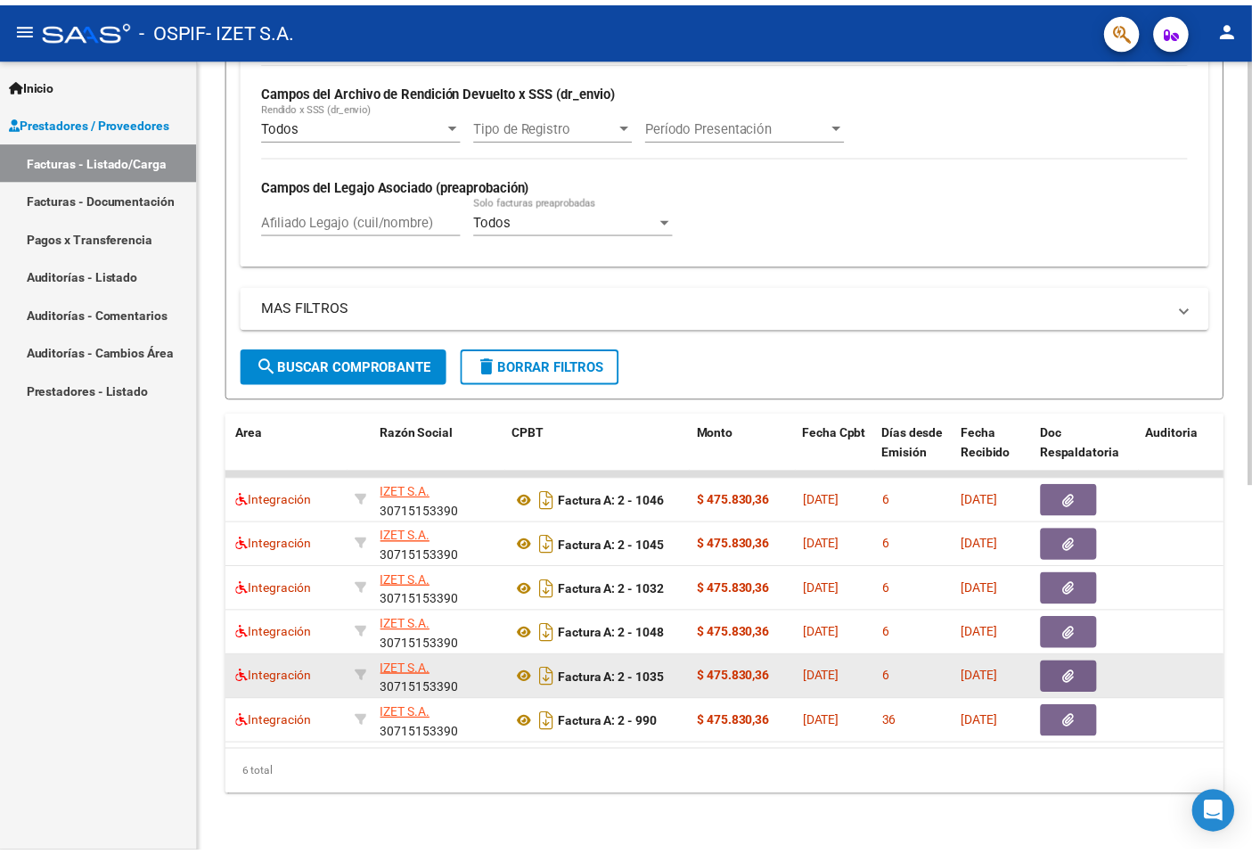
scroll to position [683, 0]
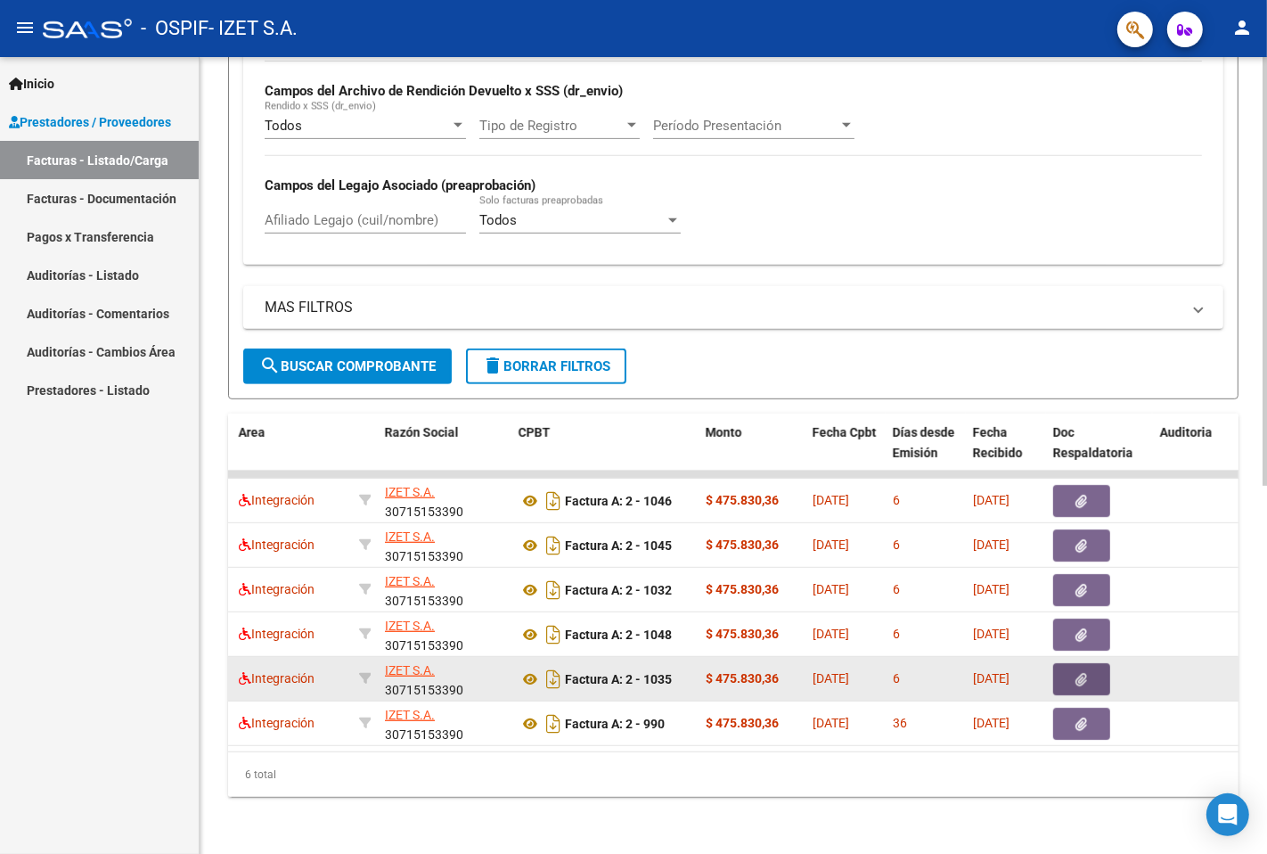
click at [1080, 673] on icon "button" at bounding box center [1083, 679] width 12 height 13
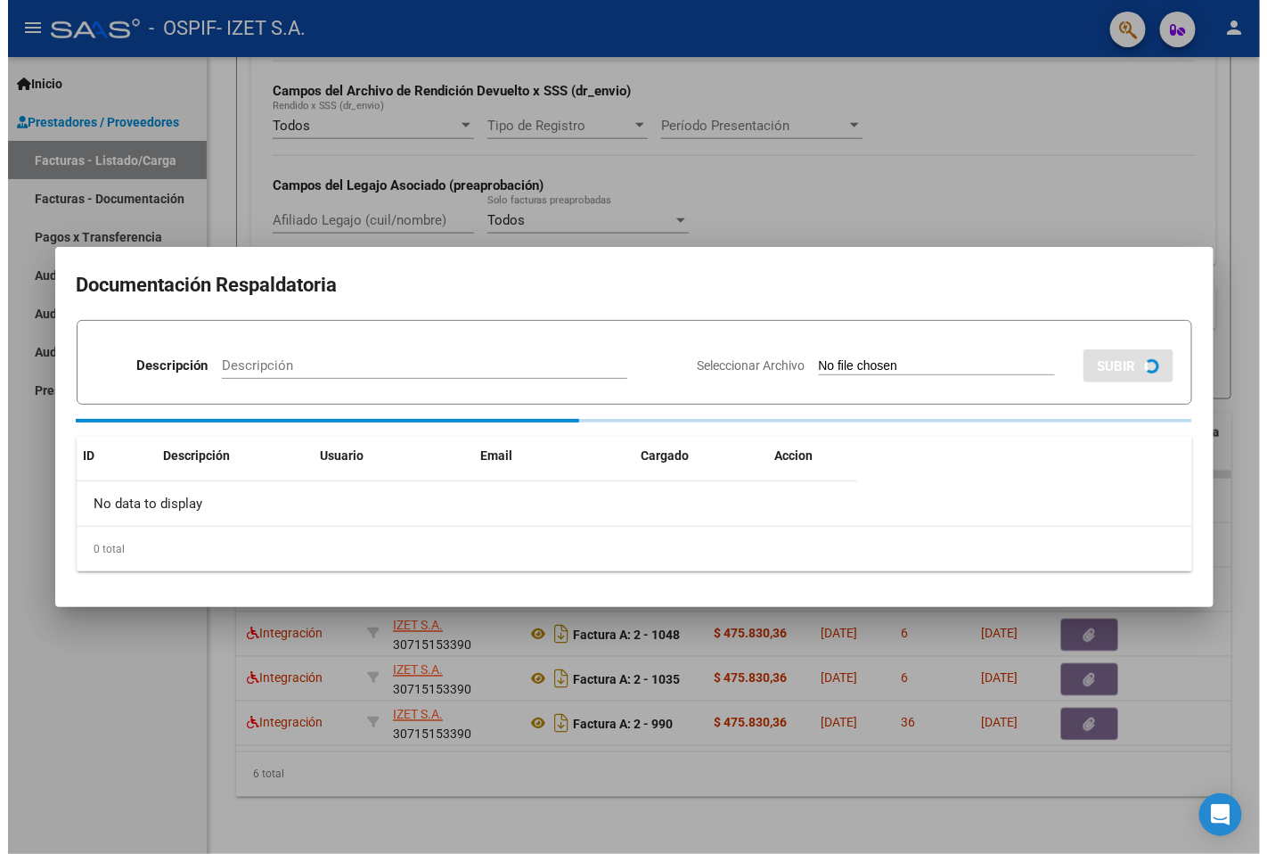
scroll to position [728, 0]
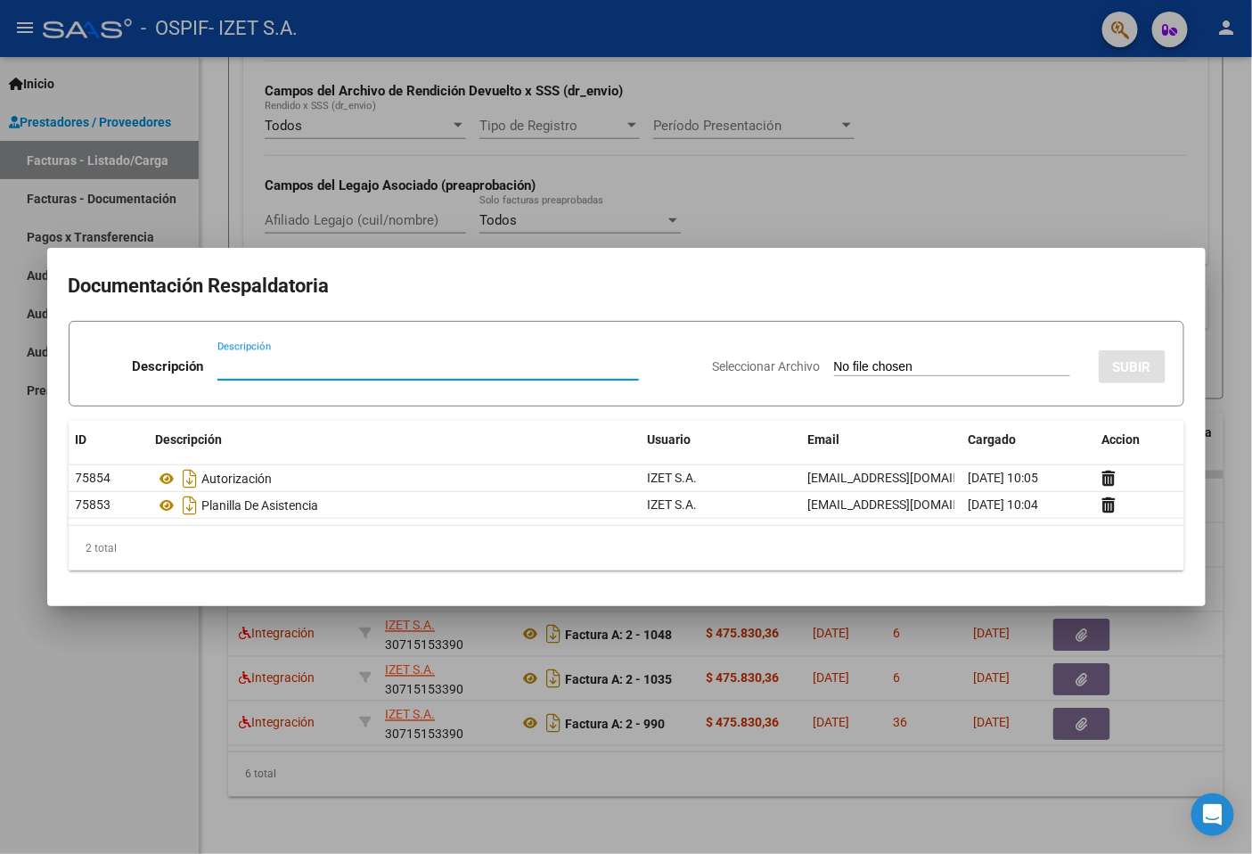
click at [1035, 665] on div at bounding box center [626, 427] width 1252 height 854
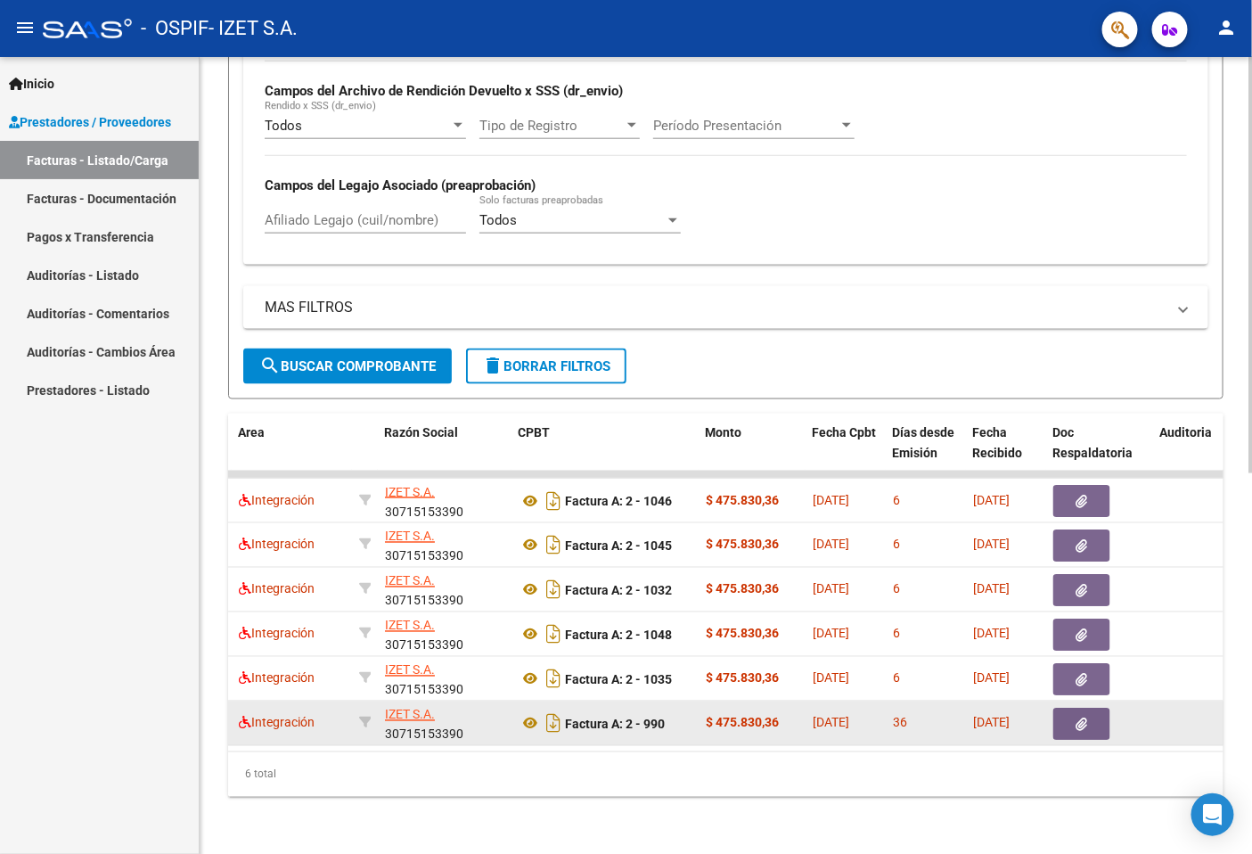
scroll to position [683, 0]
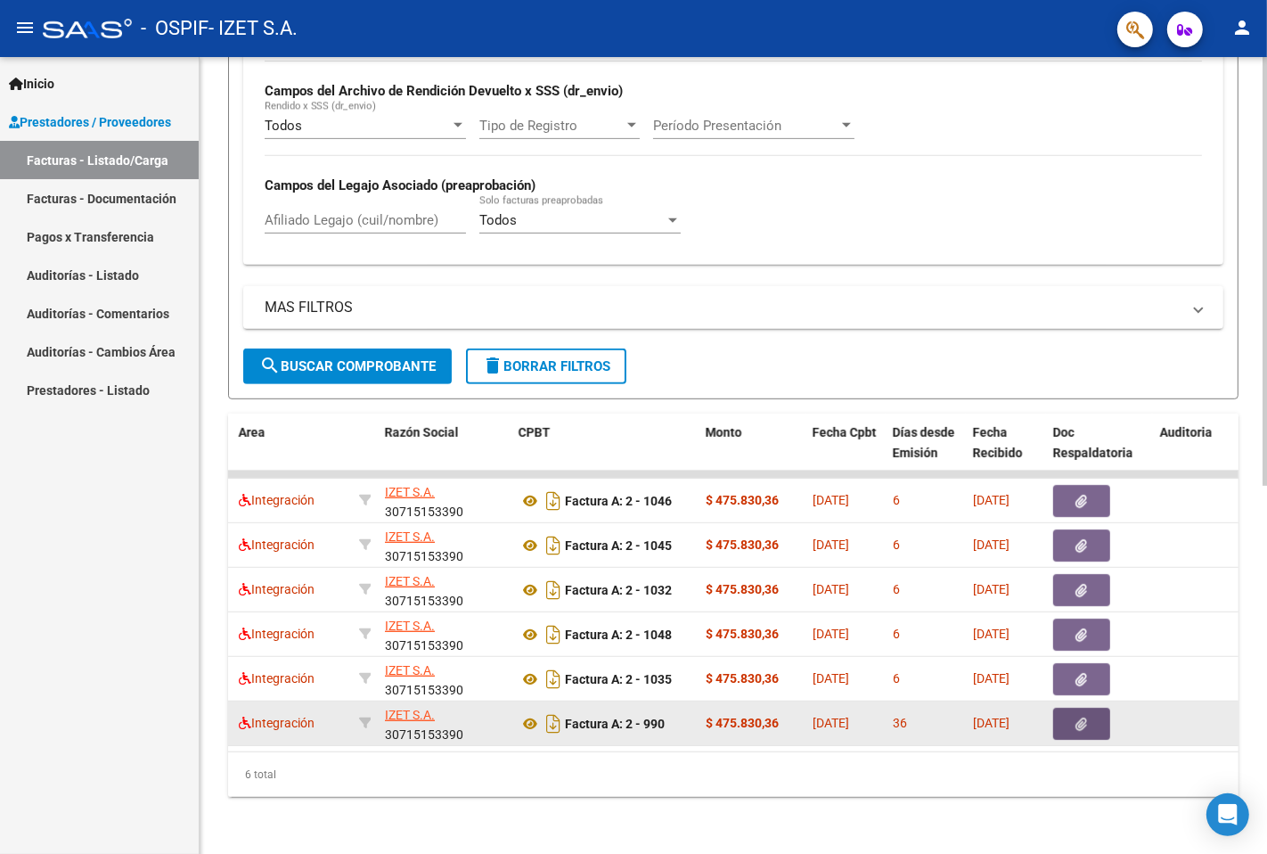
click at [1061, 708] on button "button" at bounding box center [1081, 724] width 57 height 32
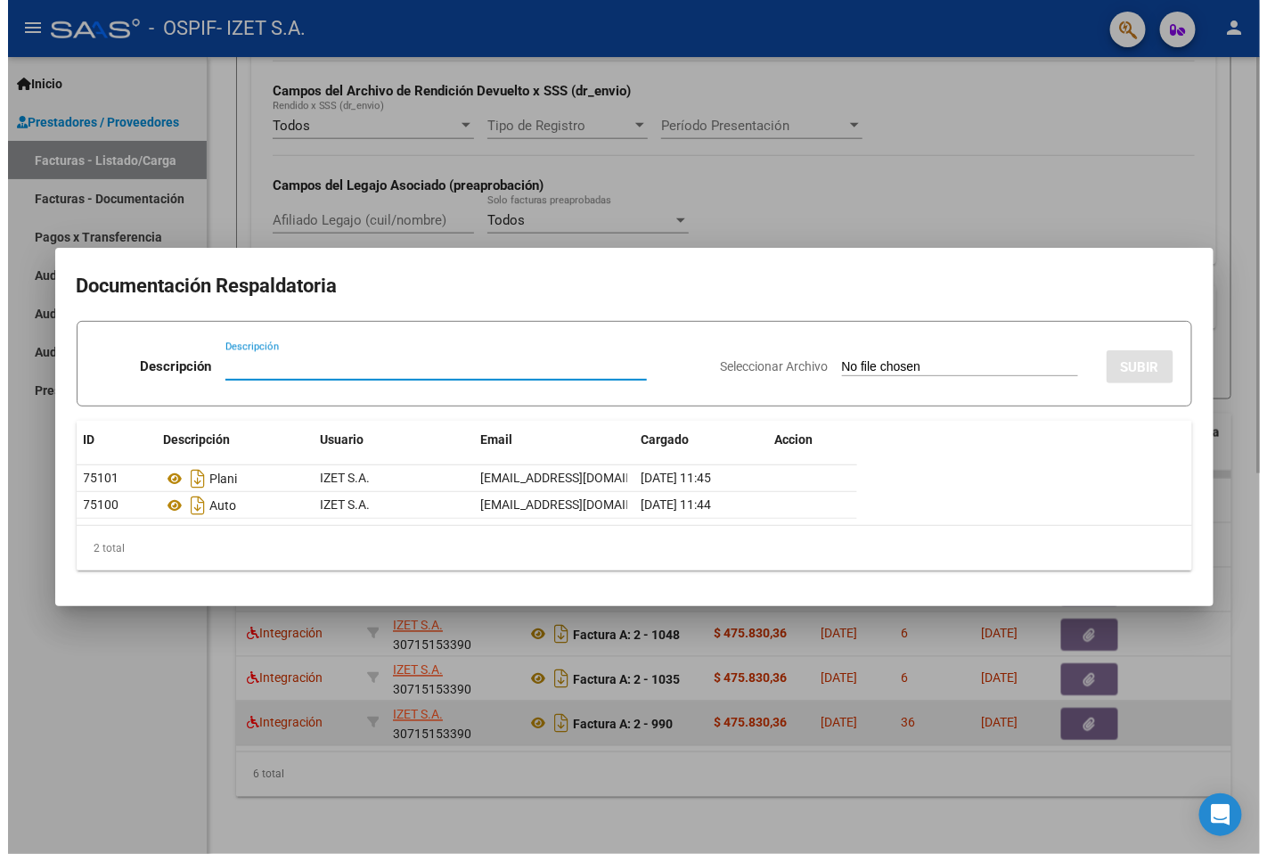
scroll to position [728, 0]
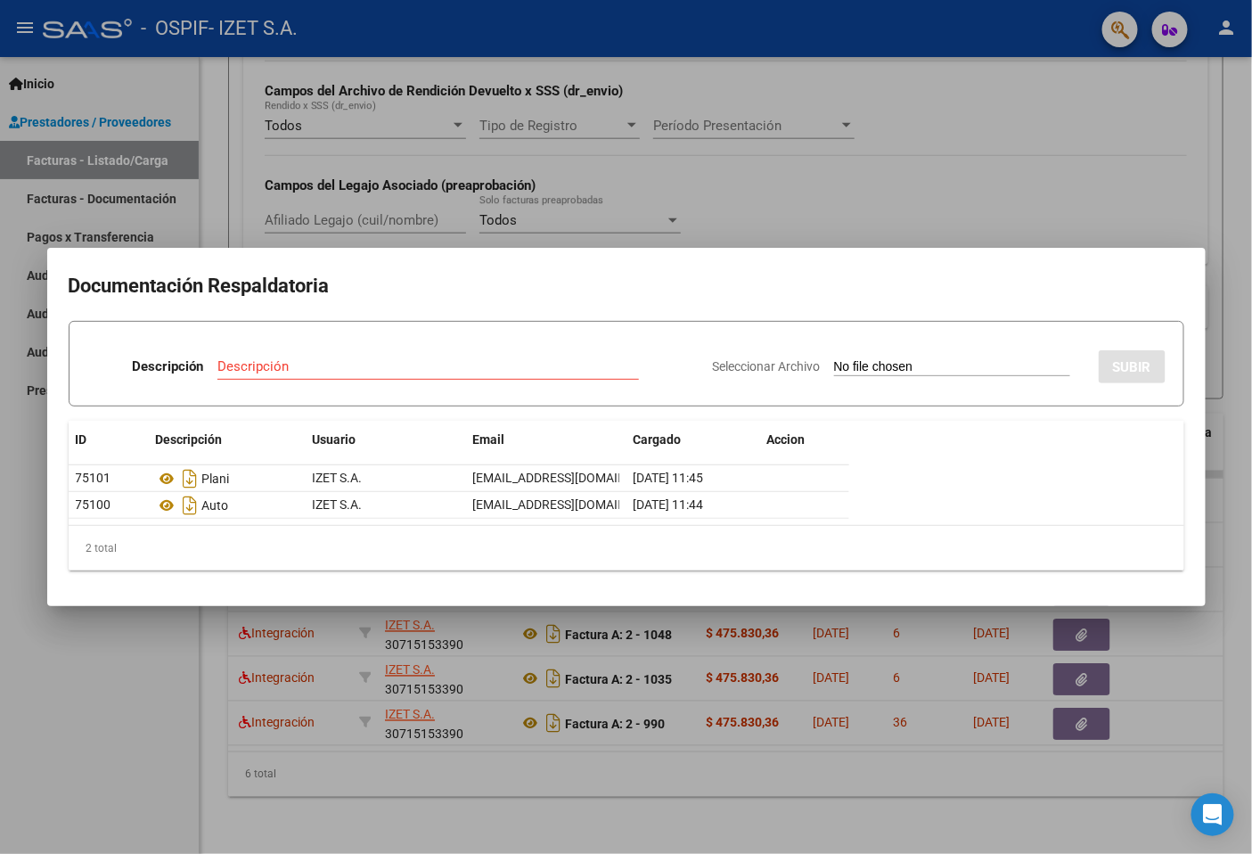
click at [1032, 700] on div at bounding box center [626, 427] width 1252 height 854
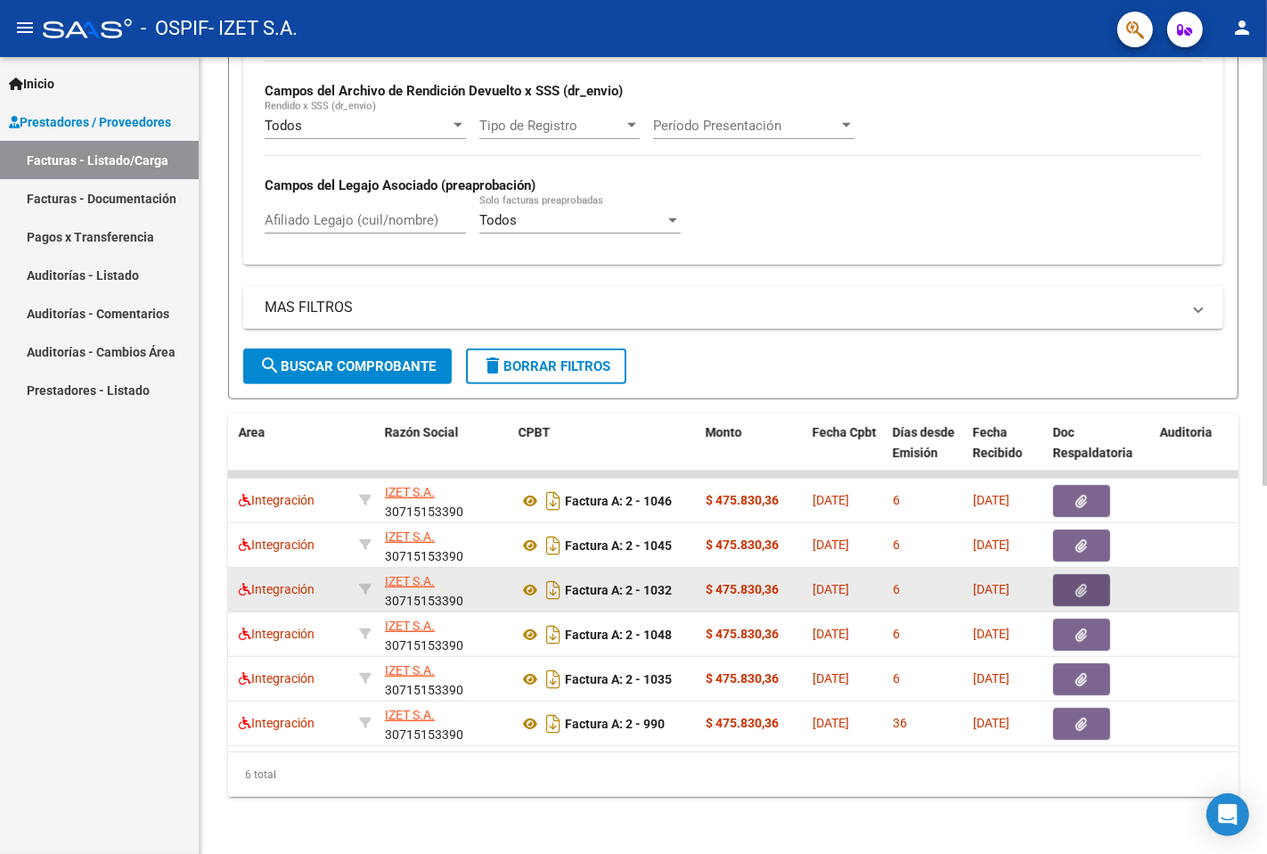
click at [1079, 584] on icon "button" at bounding box center [1083, 590] width 12 height 13
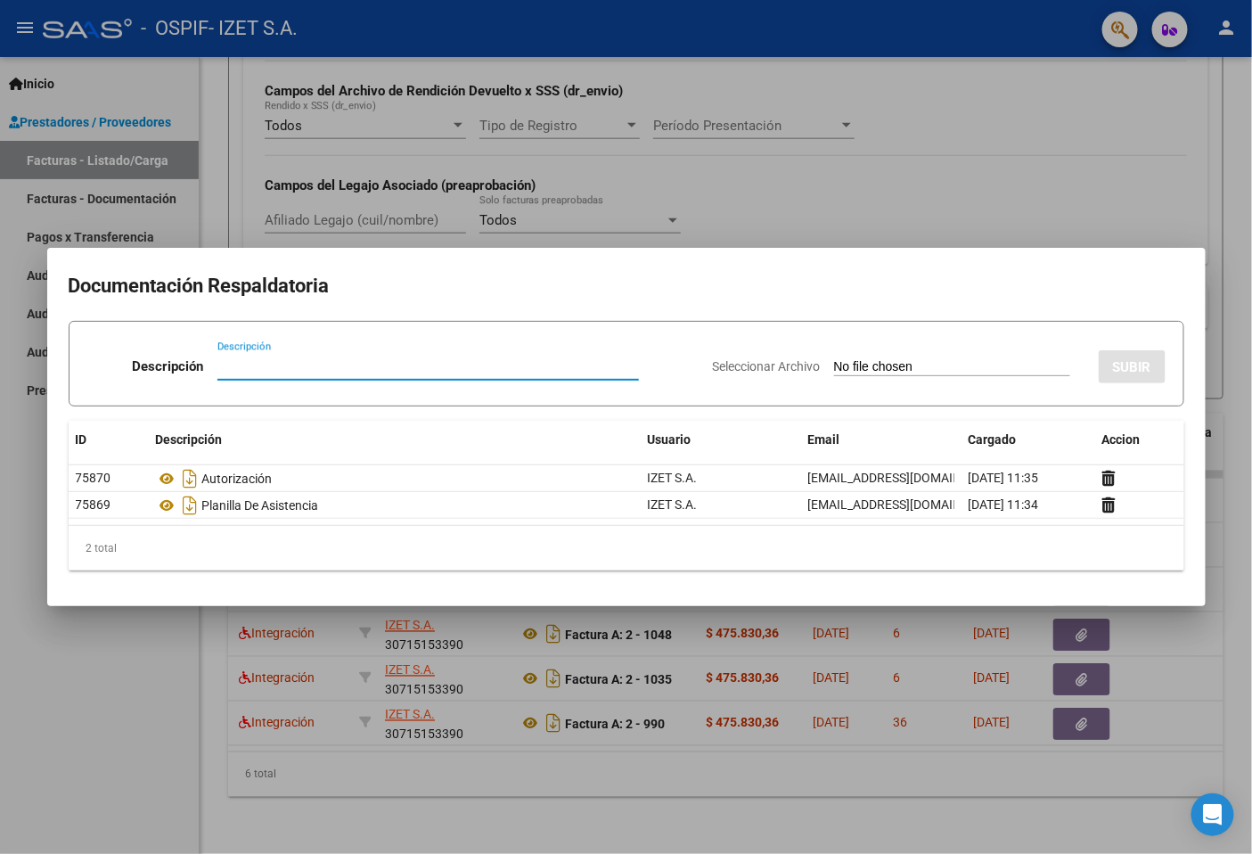
click at [1028, 639] on div at bounding box center [626, 427] width 1252 height 854
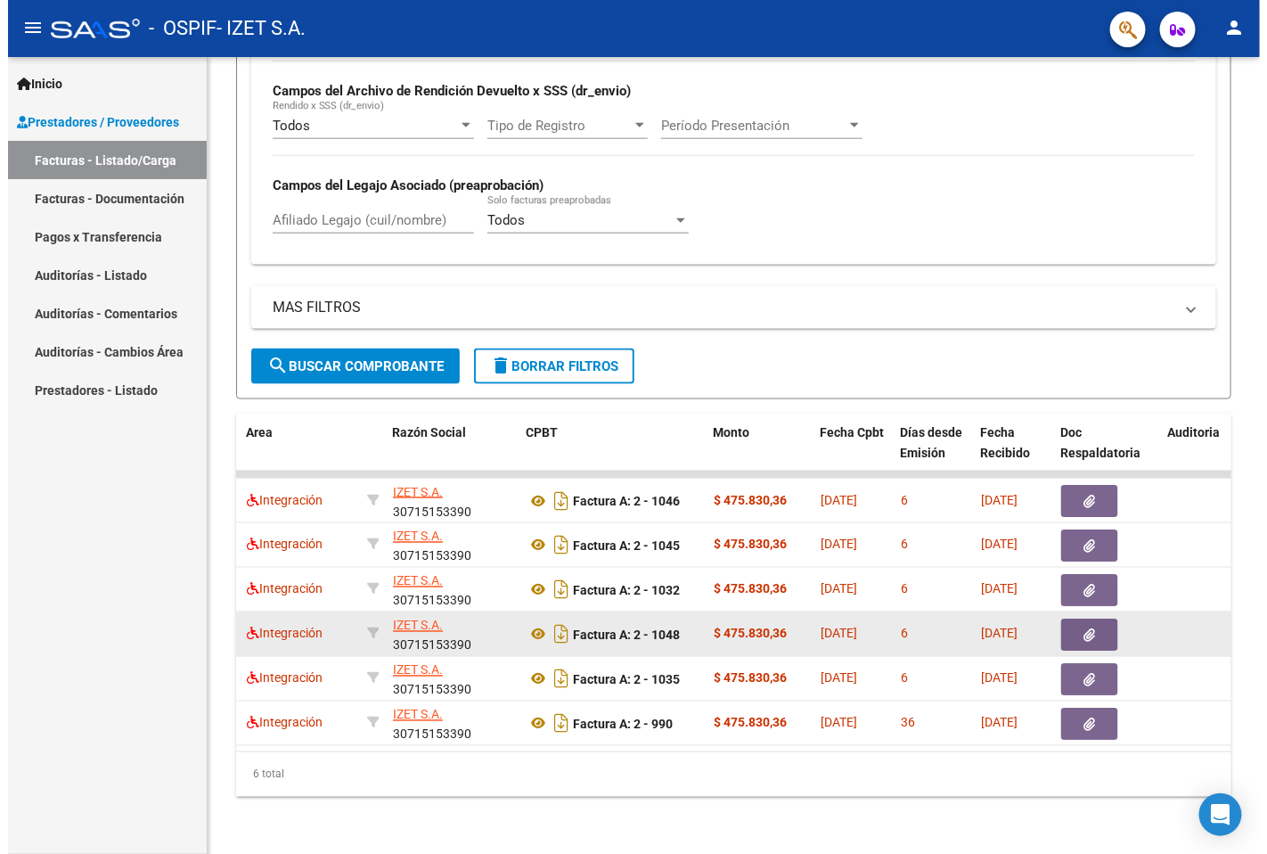
scroll to position [683, 0]
